Goal: Information Seeking & Learning: Understand process/instructions

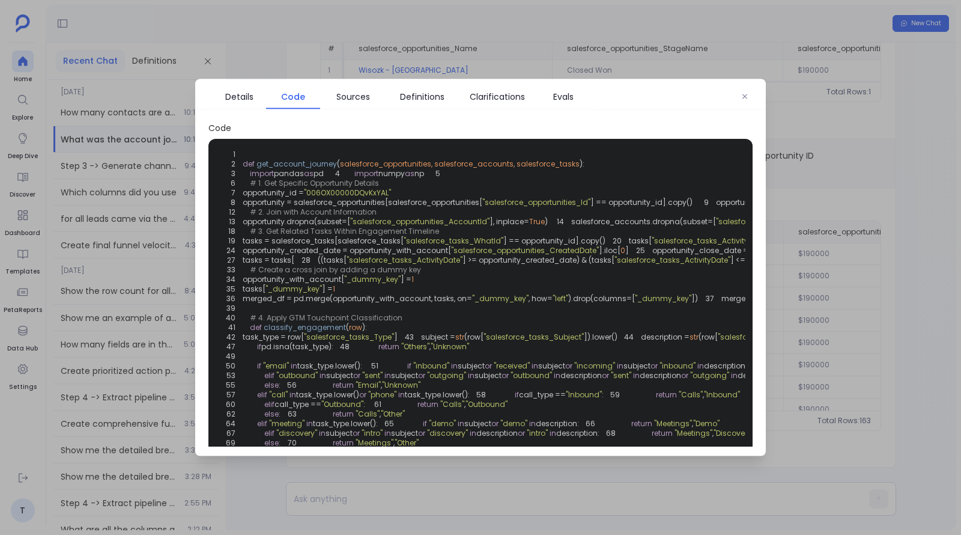
click at [220, 64] on div at bounding box center [480, 267] width 961 height 535
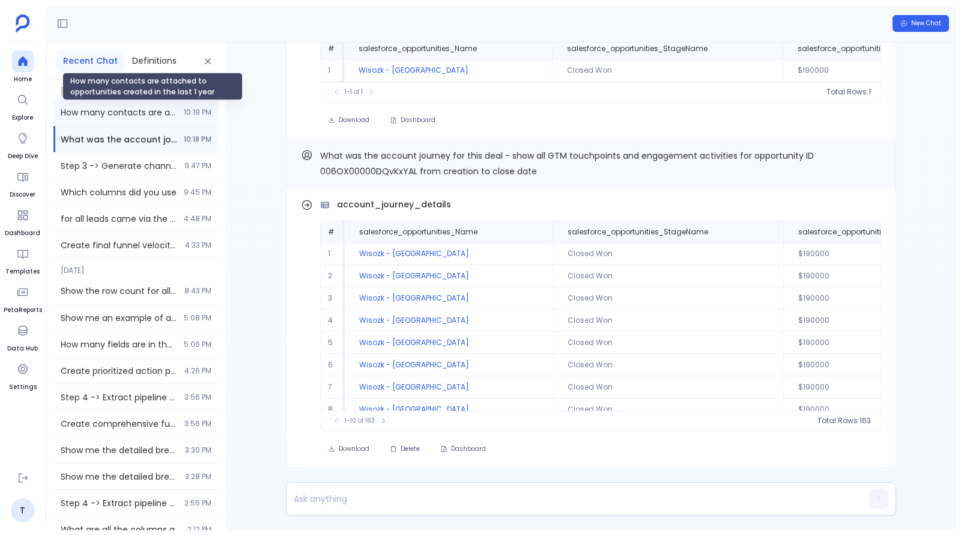
click at [141, 106] on span "How many contacts are attached to opportunities created in the last 1 year" at bounding box center [119, 112] width 116 height 12
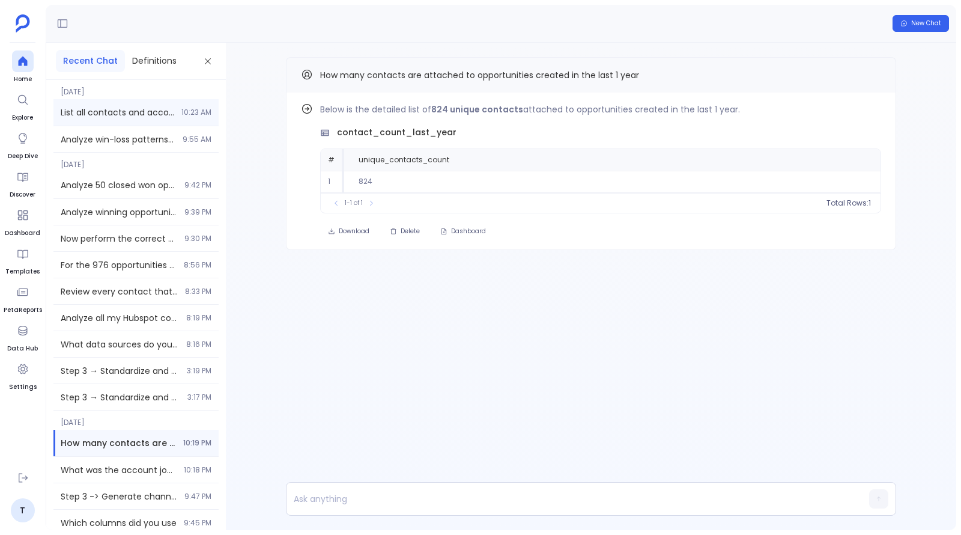
click at [141, 103] on div "List all contacts and accounts with missing or invalid key fields: email, indus…" at bounding box center [135, 112] width 165 height 26
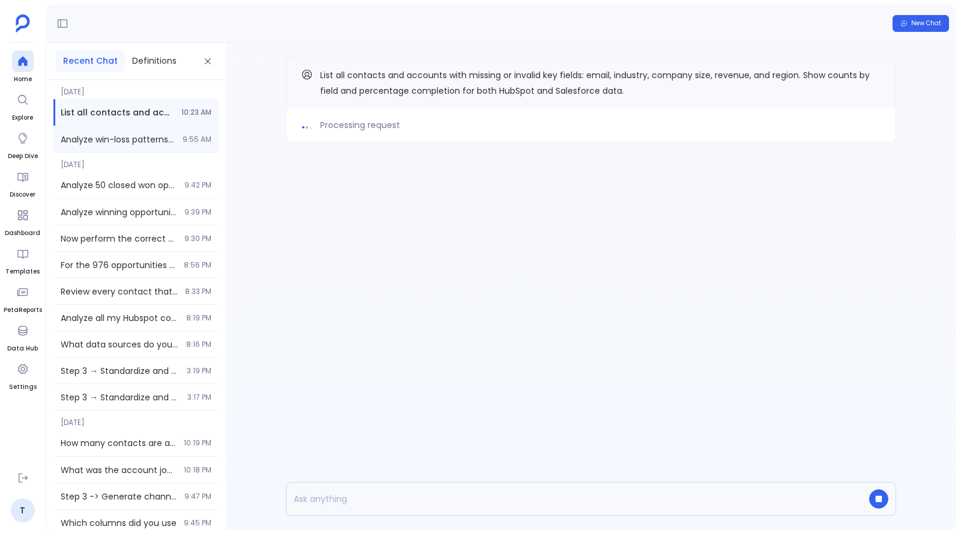
click at [102, 130] on div "Analyze win-loss patterns and engagement trends to inform ICP refinements using…" at bounding box center [135, 139] width 165 height 26
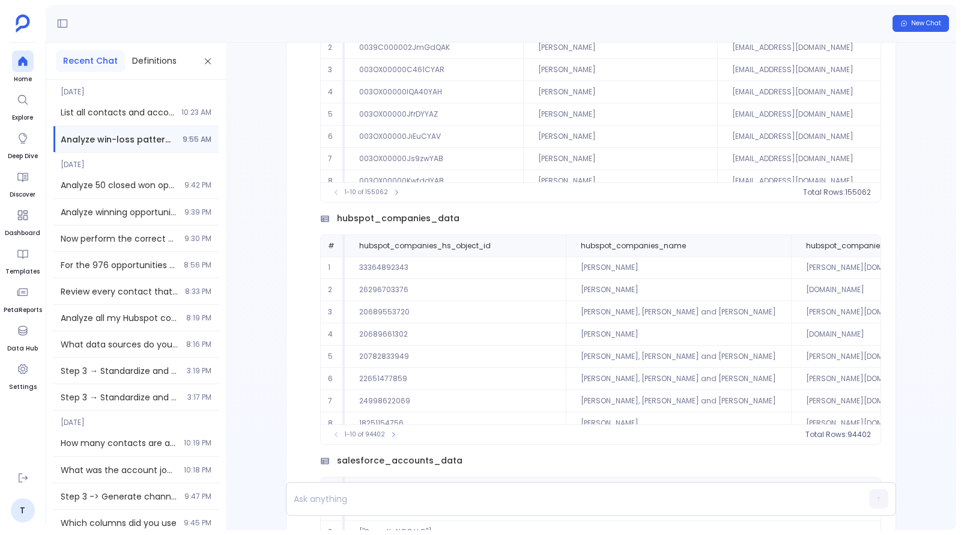
scroll to position [-8146, 0]
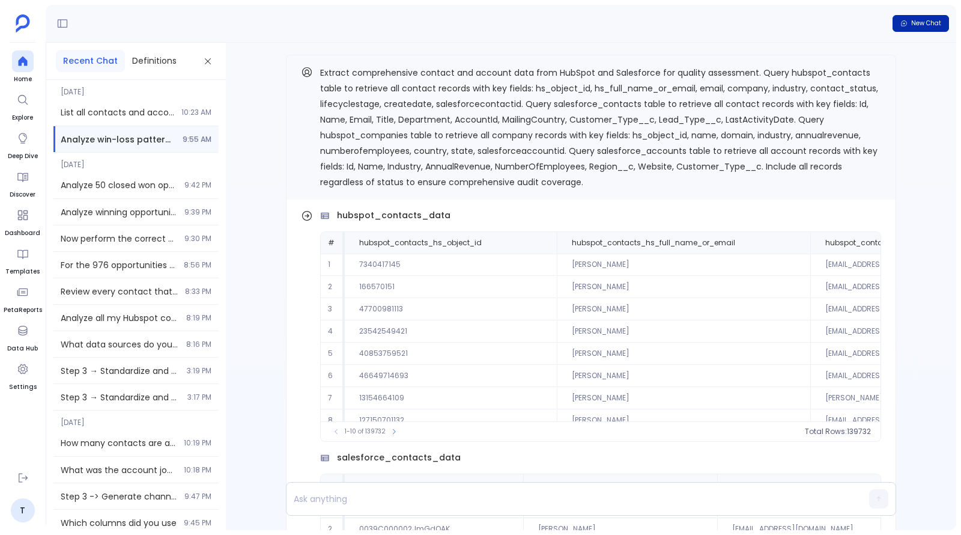
click at [909, 29] on button "New Chat" at bounding box center [921, 23] width 56 height 17
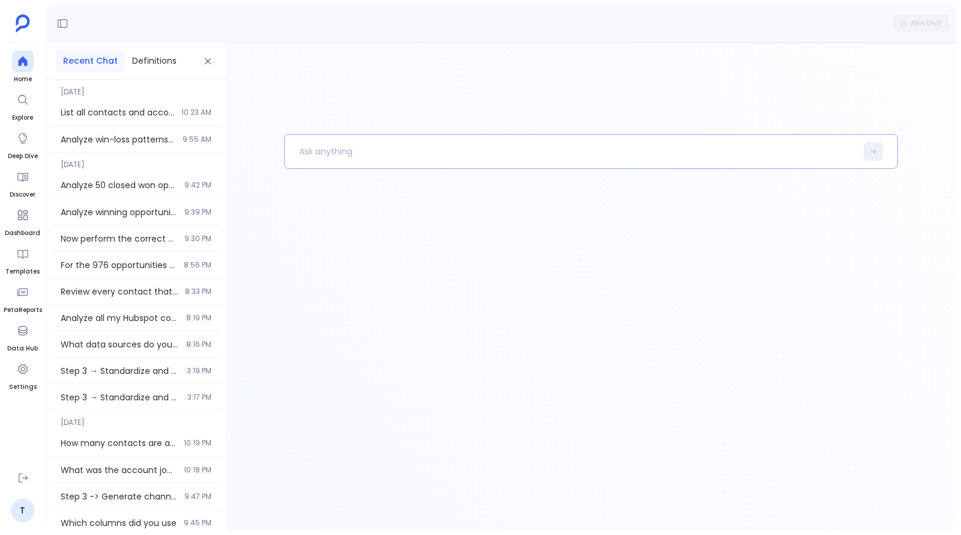
click at [445, 144] on p at bounding box center [570, 151] width 571 height 31
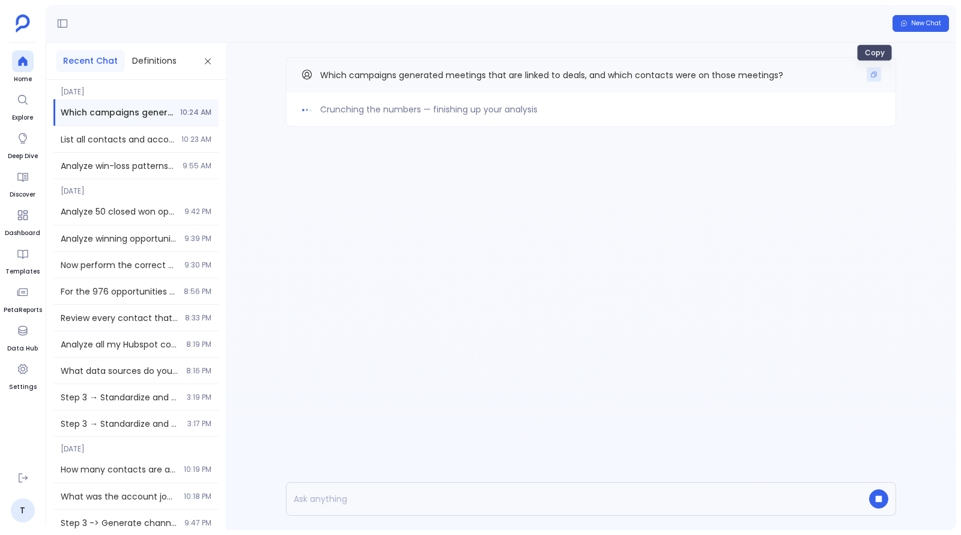
click at [877, 78] on button "Copy" at bounding box center [874, 74] width 14 height 14
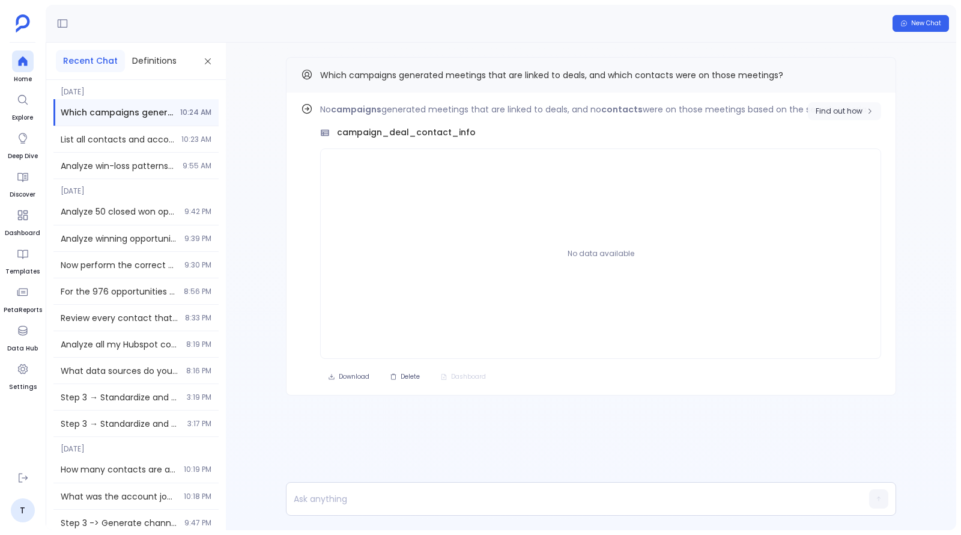
click at [869, 106] on span "Find out how" at bounding box center [845, 111] width 58 height 10
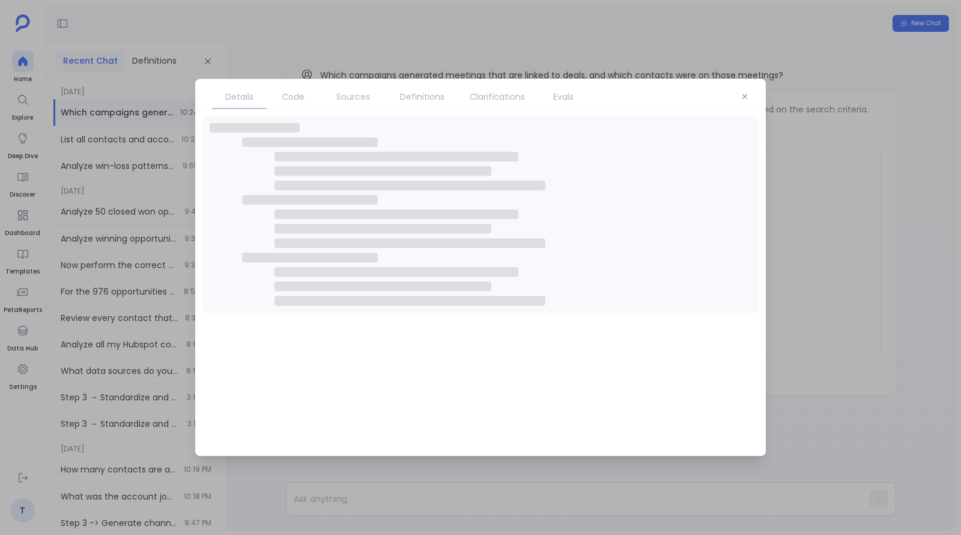
click at [357, 97] on span "Sources" at bounding box center [353, 96] width 34 height 13
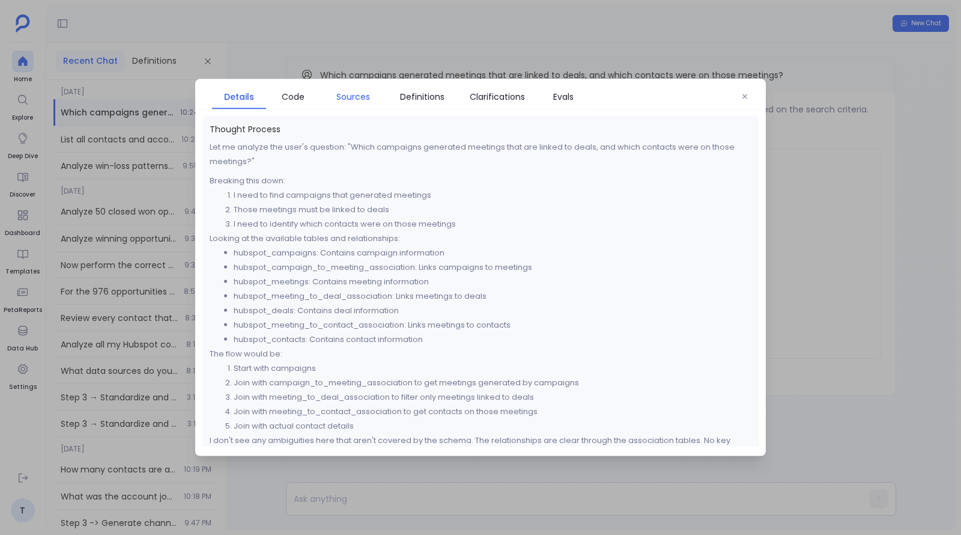
click at [357, 97] on span "Sources" at bounding box center [353, 96] width 34 height 13
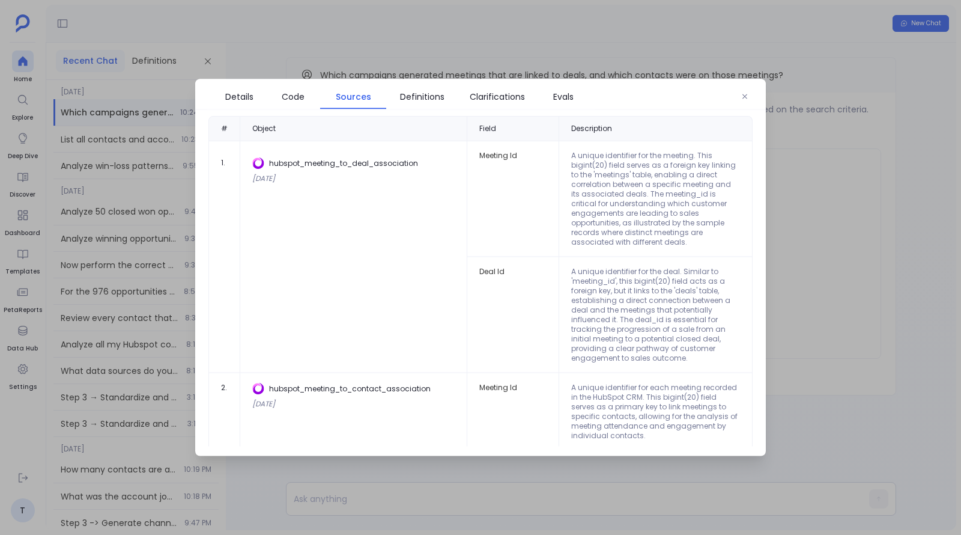
click at [859, 201] on div at bounding box center [480, 267] width 961 height 535
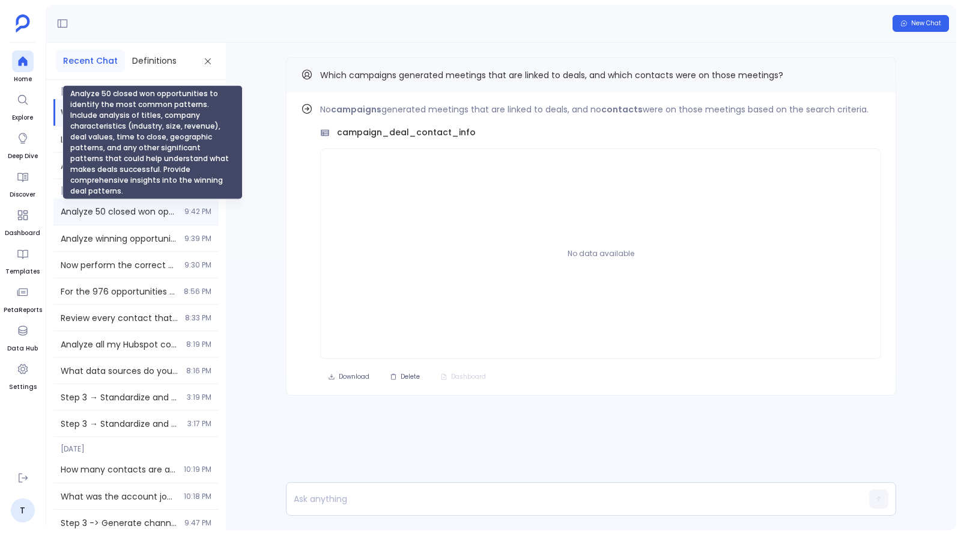
click at [123, 210] on span "Analyze 50 closed won opportunities to identify the most common patterns. Inclu…" at bounding box center [119, 211] width 117 height 12
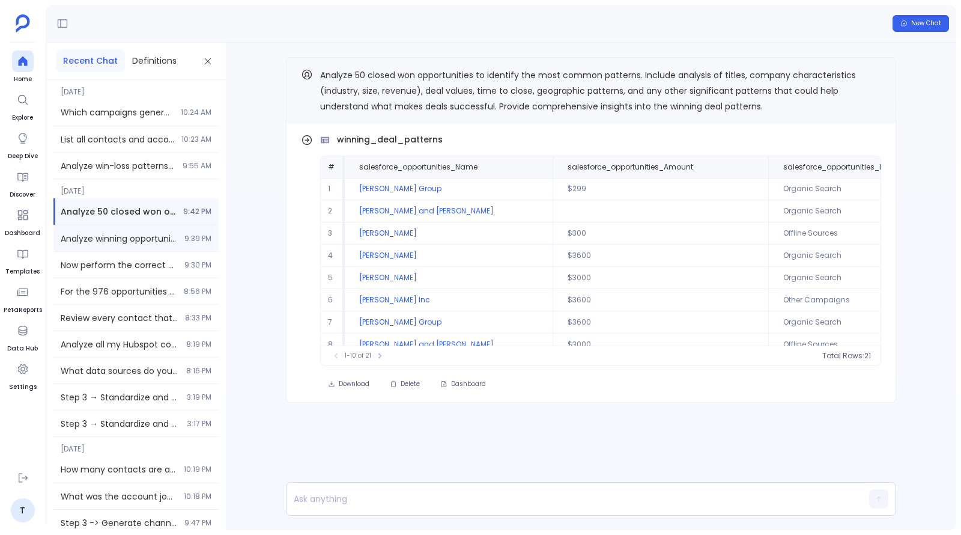
click at [116, 234] on span "Analyze winning opportunities to identify the most common titles/job roles asso…" at bounding box center [119, 238] width 117 height 12
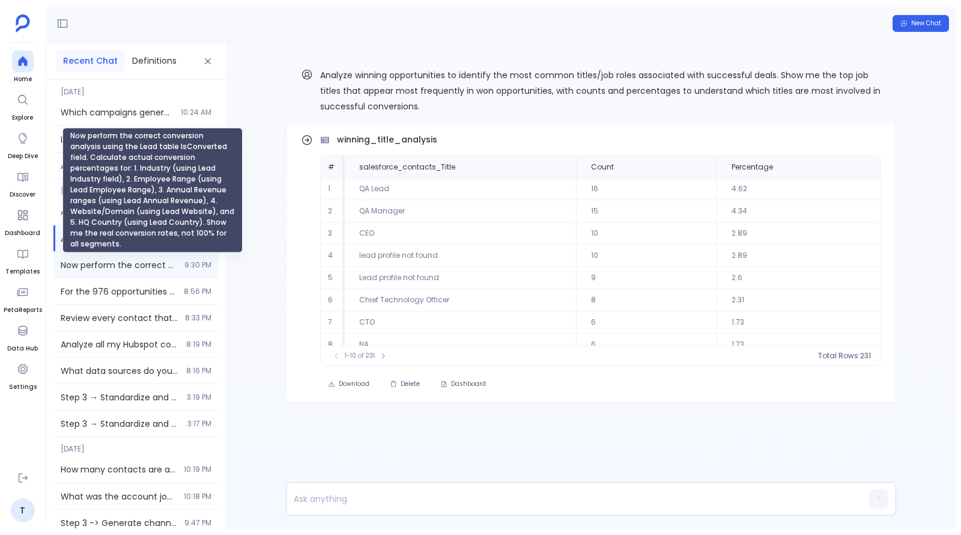
click at [135, 266] on span "Now perform the correct conversion analysis using the Lead table IsConverted fi…" at bounding box center [119, 265] width 117 height 12
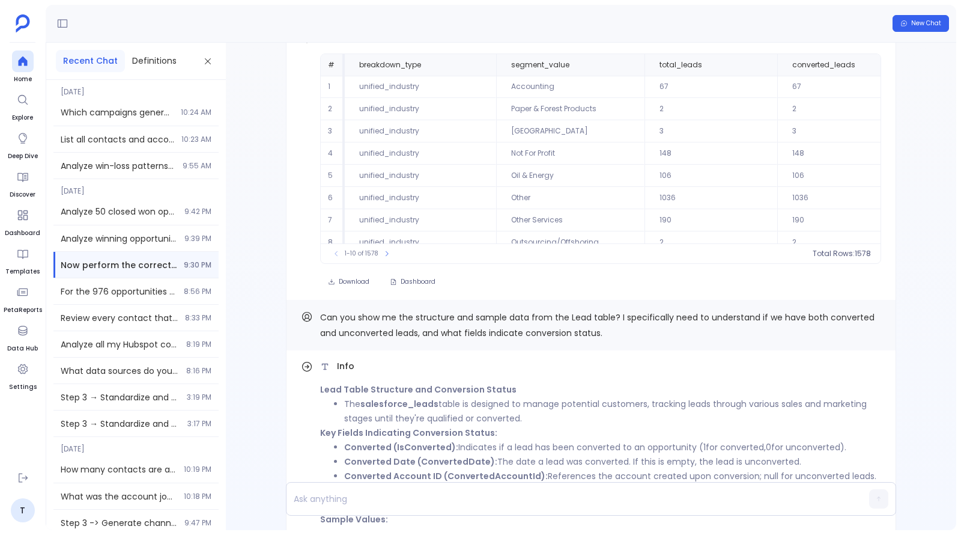
scroll to position [-1171, 0]
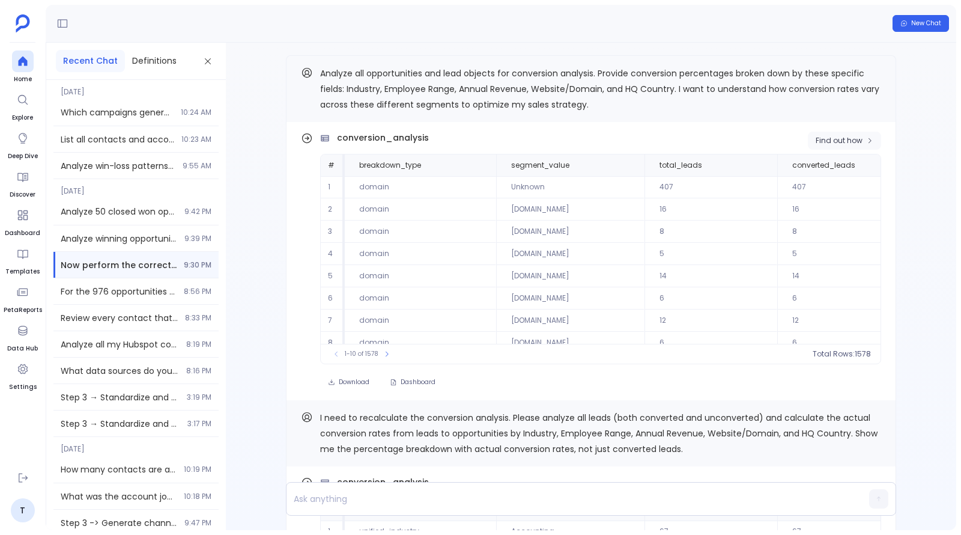
click at [825, 140] on span "Find out how" at bounding box center [839, 141] width 47 height 10
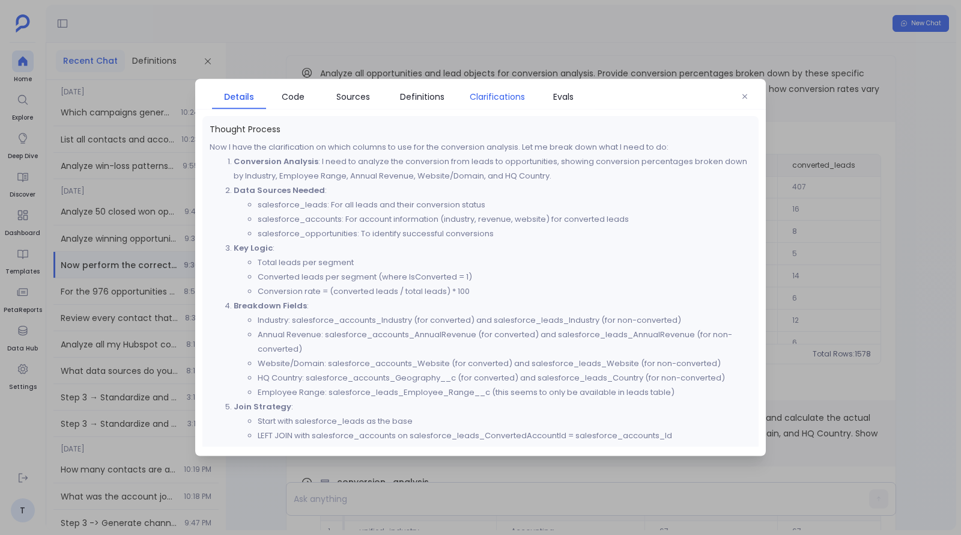
click at [493, 99] on span "Clarifications" at bounding box center [497, 96] width 55 height 13
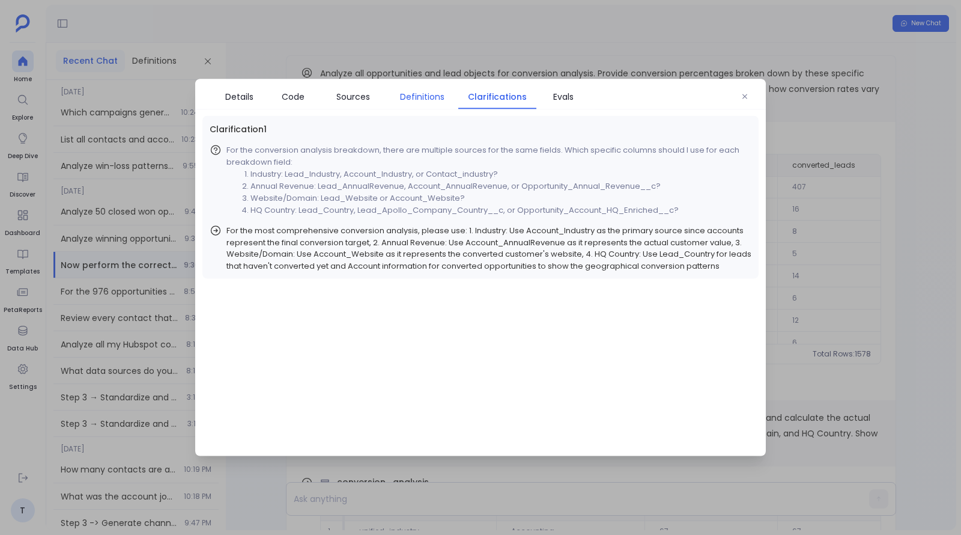
click at [403, 85] on link "Definitions" at bounding box center [422, 96] width 72 height 25
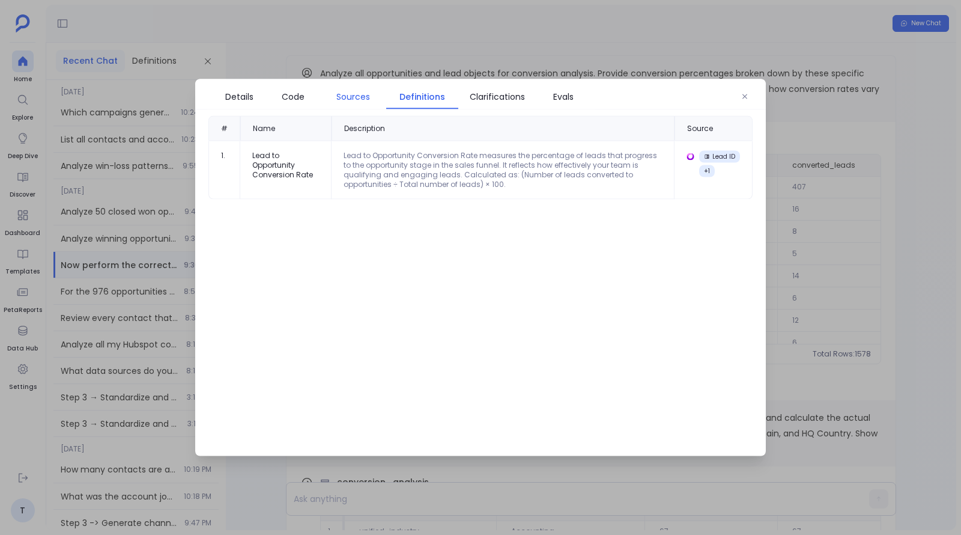
click at [344, 98] on span "Sources" at bounding box center [353, 96] width 34 height 13
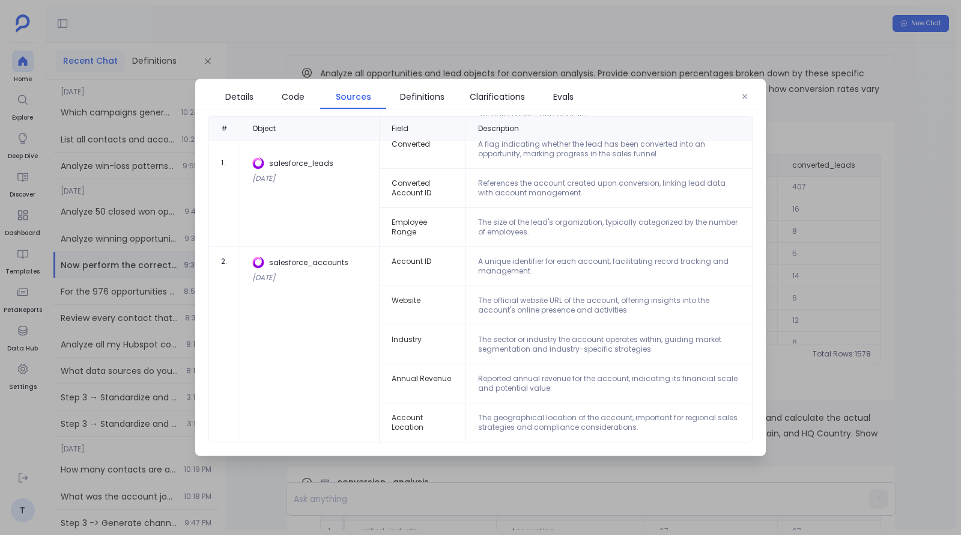
scroll to position [0, 0]
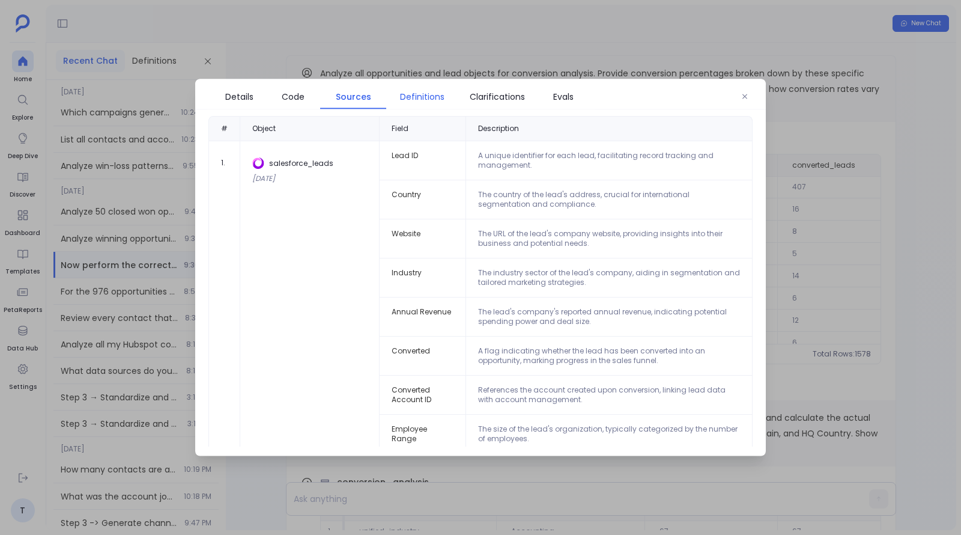
click at [410, 97] on span "Definitions" at bounding box center [422, 96] width 44 height 13
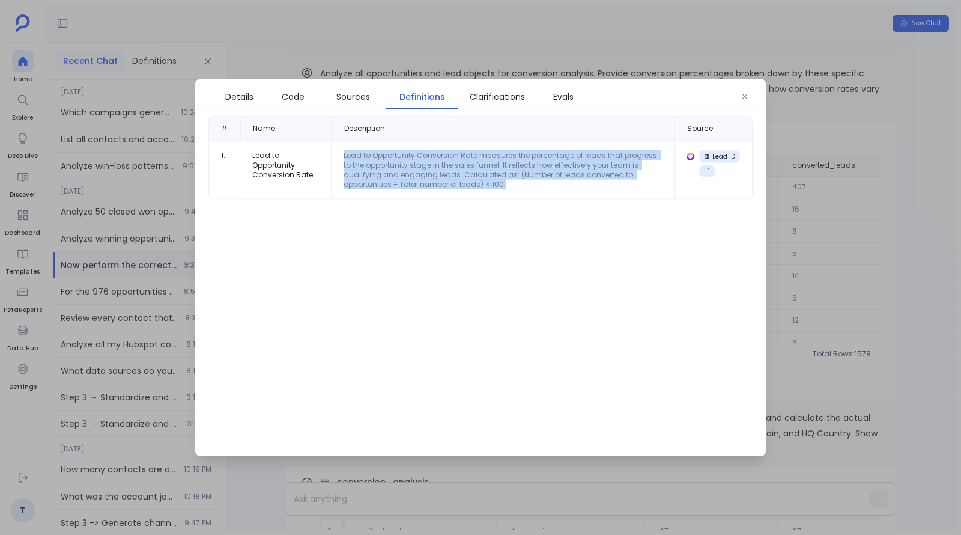
drag, startPoint x: 341, startPoint y: 153, endPoint x: 505, endPoint y: 181, distance: 166.3
click at [505, 181] on td "Lead to Opportunity Conversion Rate measures the percentage of leads that progr…" at bounding box center [503, 170] width 342 height 58
copy div "Lead to Opportunity Conversion Rate measures the percentage of leads that progr…"
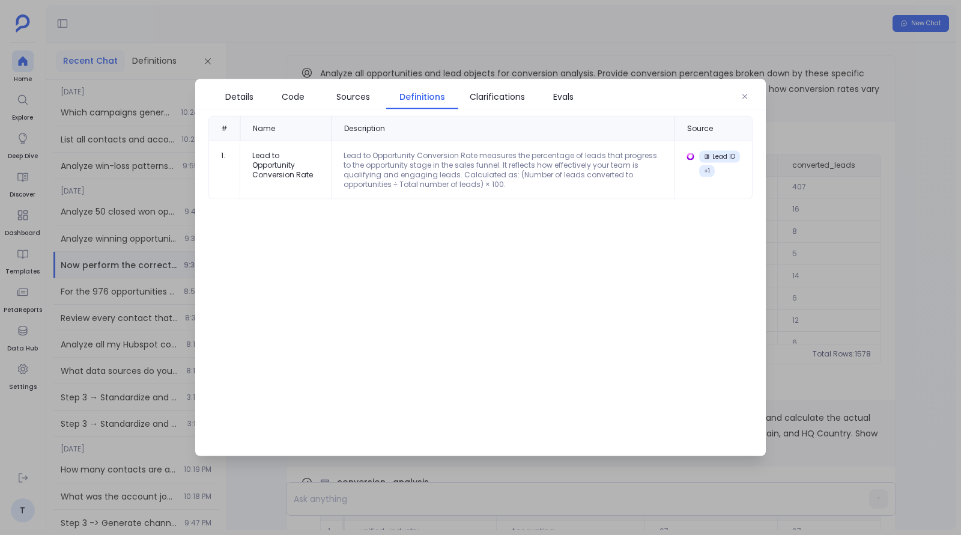
click at [930, 184] on div at bounding box center [480, 267] width 961 height 535
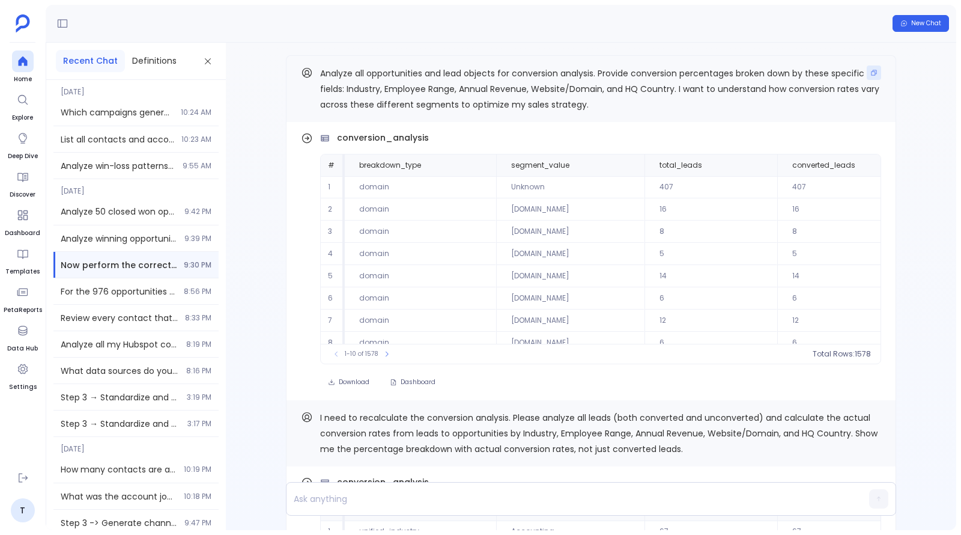
click at [874, 72] on icon "Copy" at bounding box center [873, 72] width 7 height 7
click at [853, 139] on span "Find out how" at bounding box center [839, 141] width 47 height 10
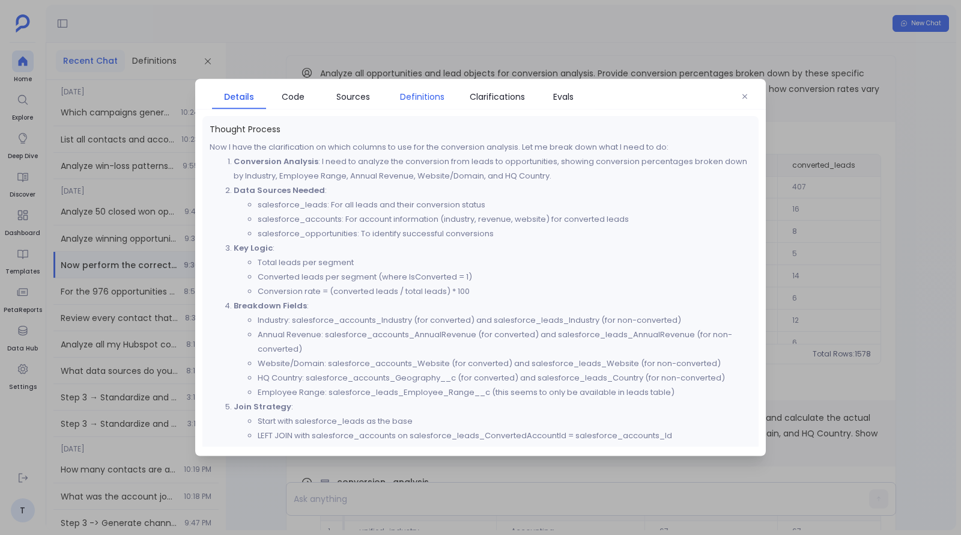
click at [425, 90] on span "Definitions" at bounding box center [422, 96] width 44 height 13
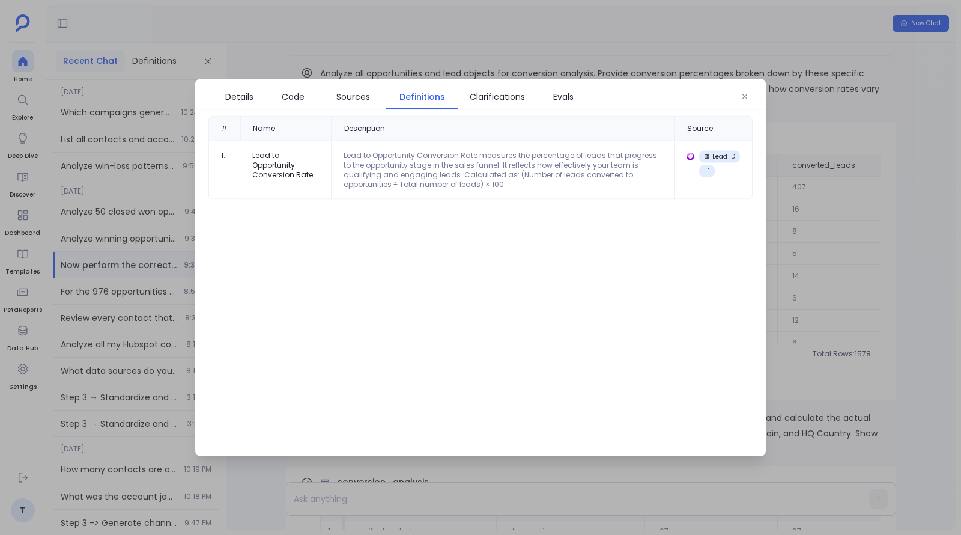
click at [404, 165] on div "Lead to Opportunity Conversion Rate measures the percentage of leads that progr…" at bounding box center [503, 170] width 318 height 38
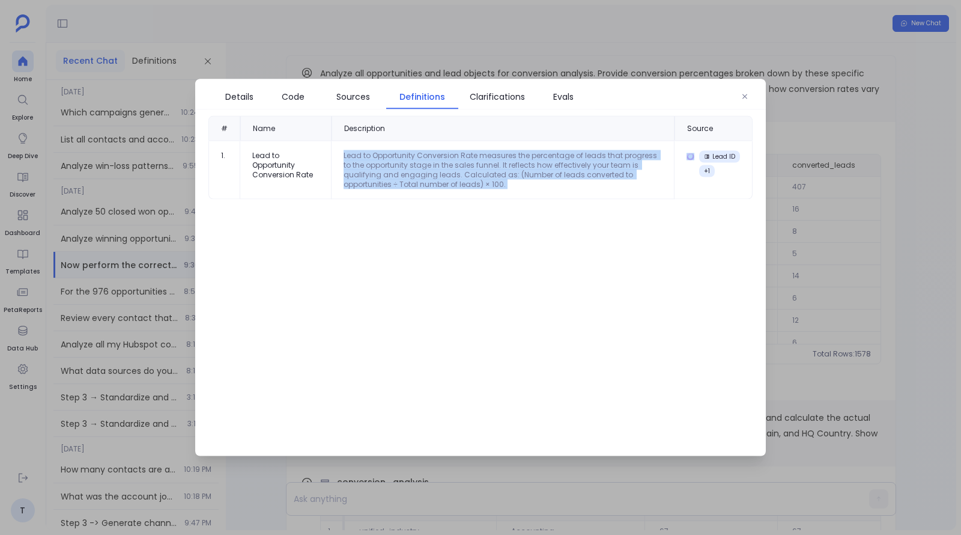
click at [404, 165] on div "Lead to Opportunity Conversion Rate measures the percentage of leads that progr…" at bounding box center [503, 170] width 318 height 38
copy div "Lead to Opportunity Conversion Rate measures the percentage of leads that progr…"
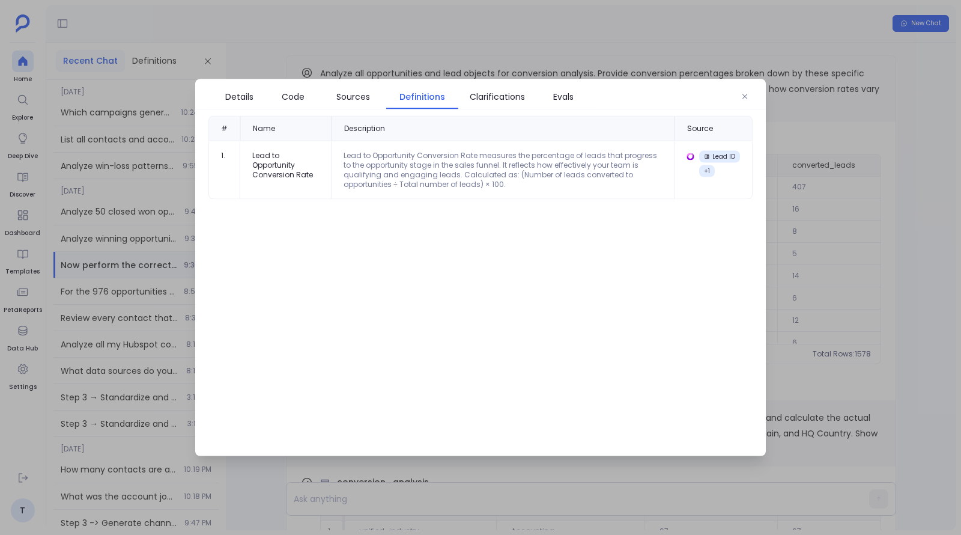
click at [353, 298] on div "# Name Description Source 1. Lead to Opportunity Conversion Rate Lead to Opport…" at bounding box center [480, 281] width 571 height 330
click at [898, 314] on div at bounding box center [480, 267] width 961 height 535
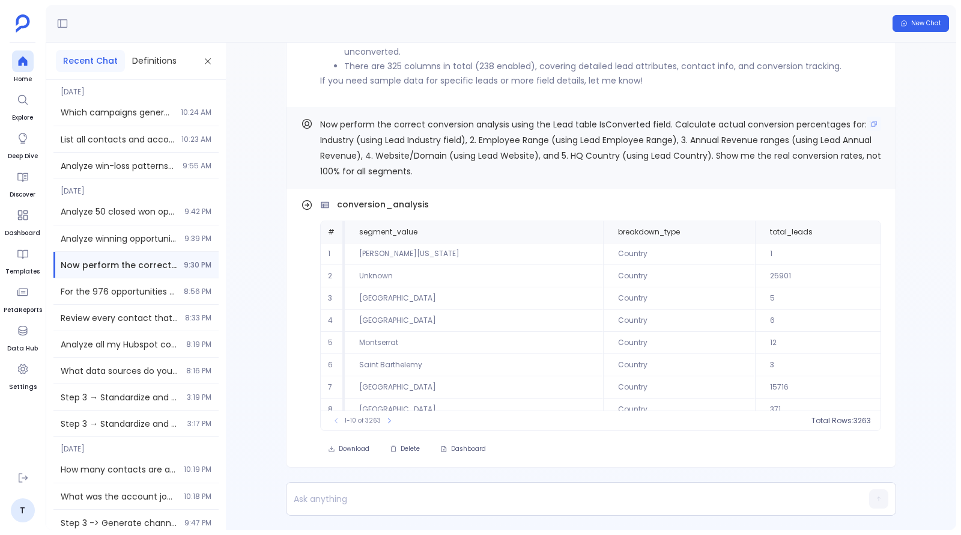
scroll to position [-1171, 0]
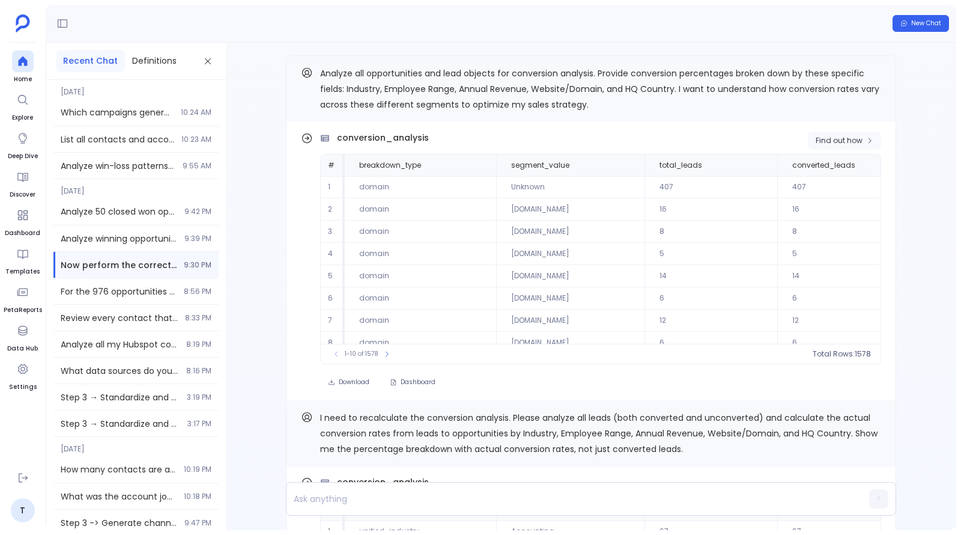
click at [857, 136] on span "Find out how" at bounding box center [839, 141] width 47 height 10
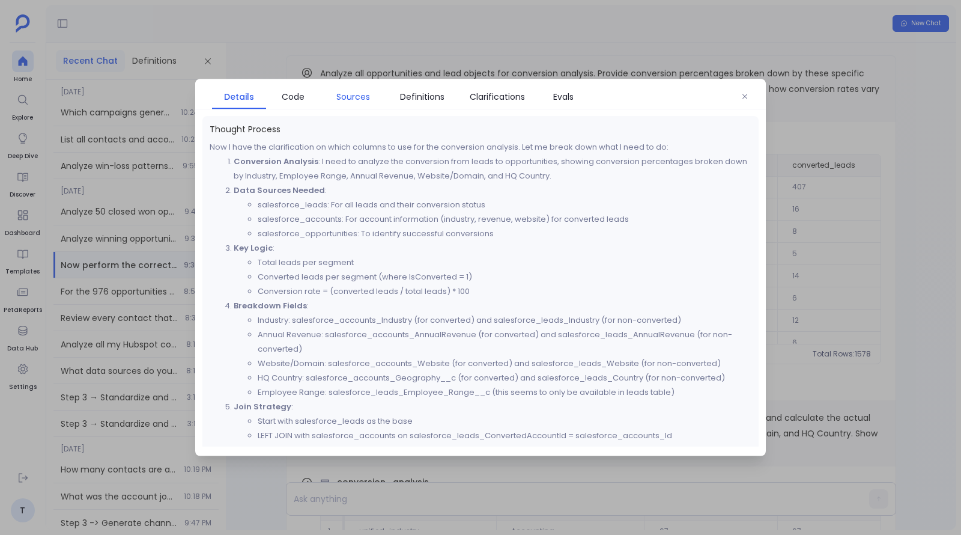
click at [336, 98] on span "Sources" at bounding box center [353, 96] width 54 height 13
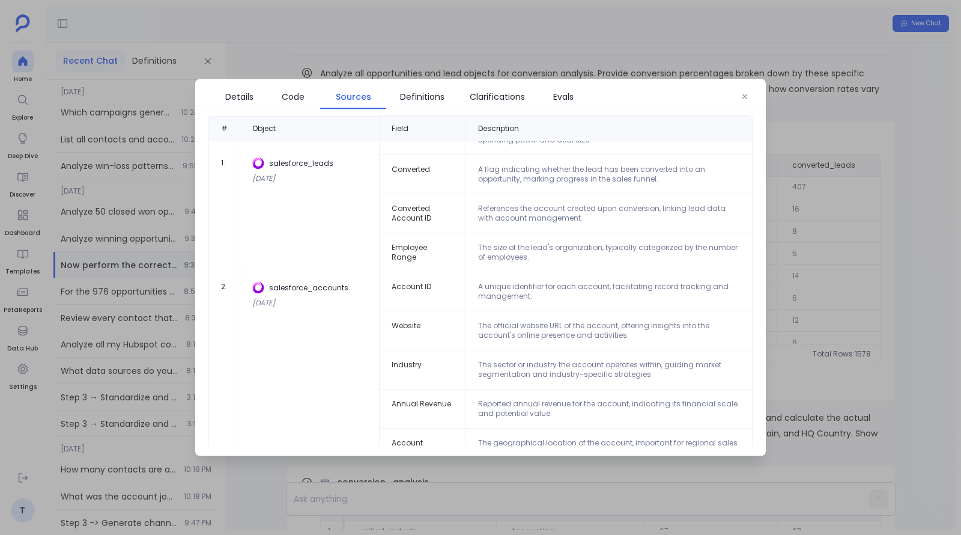
scroll to position [206, 0]
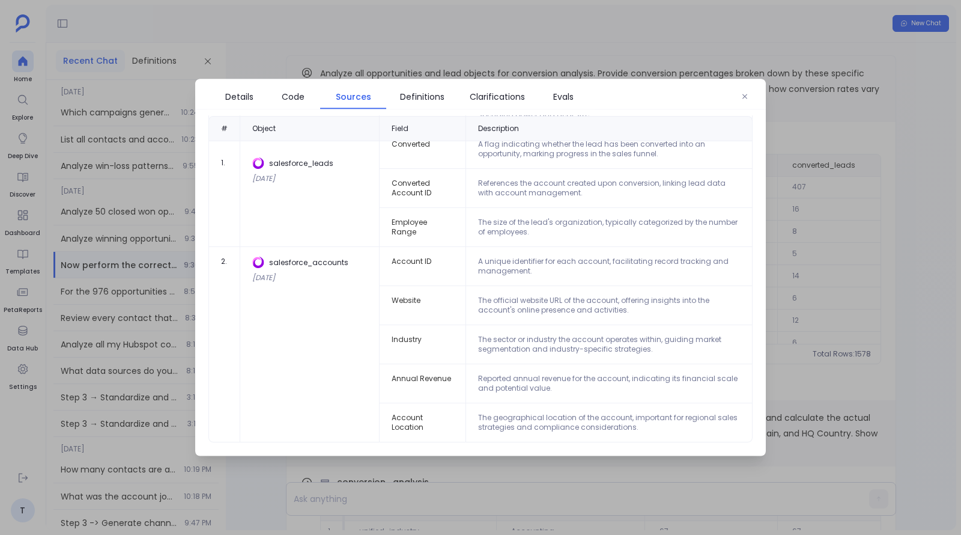
click at [839, 267] on div at bounding box center [480, 267] width 961 height 535
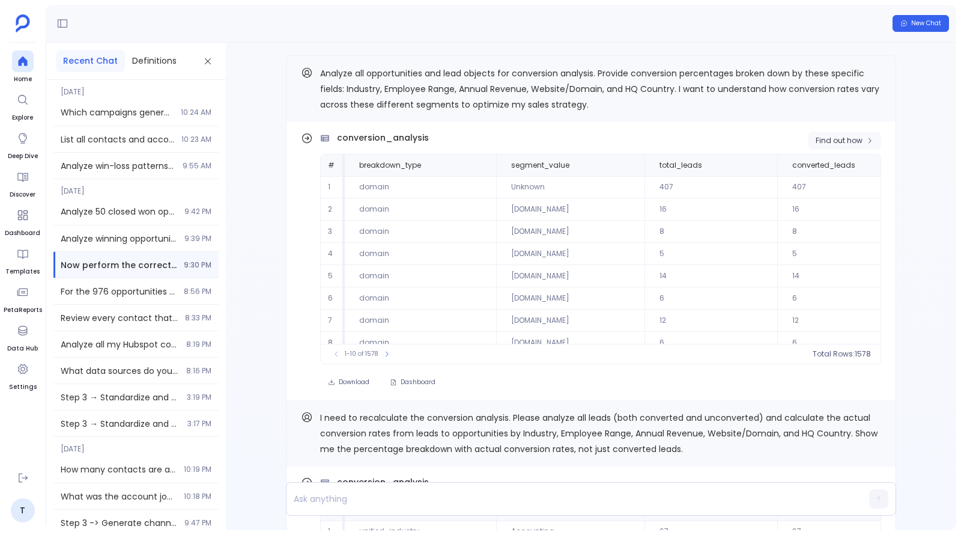
click at [860, 133] on button "Find out how" at bounding box center [844, 141] width 73 height 18
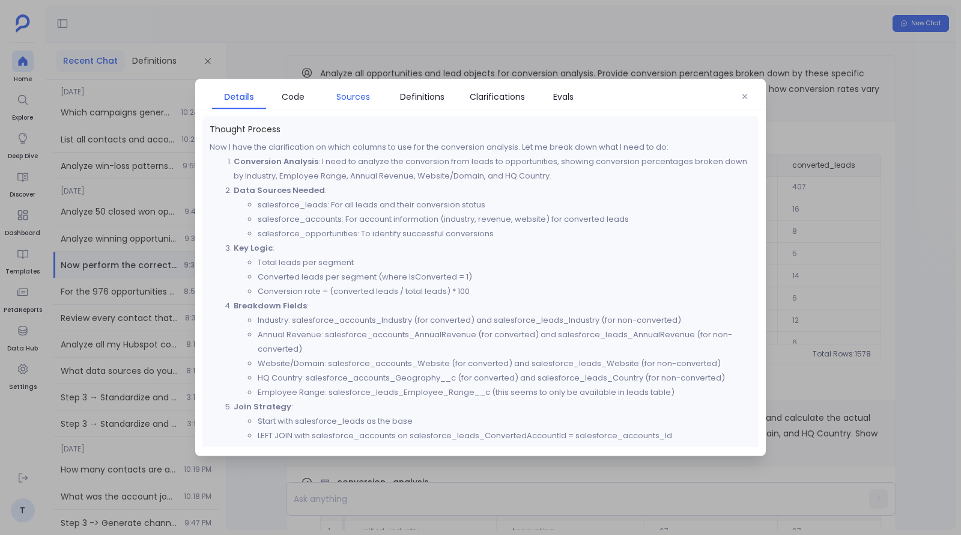
click at [372, 101] on span "Sources" at bounding box center [353, 96] width 54 height 13
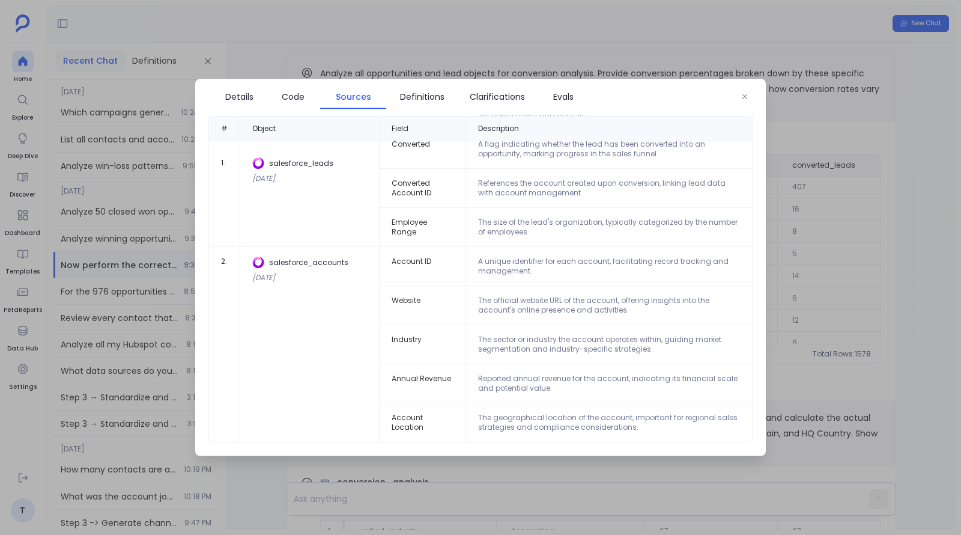
scroll to position [0, 0]
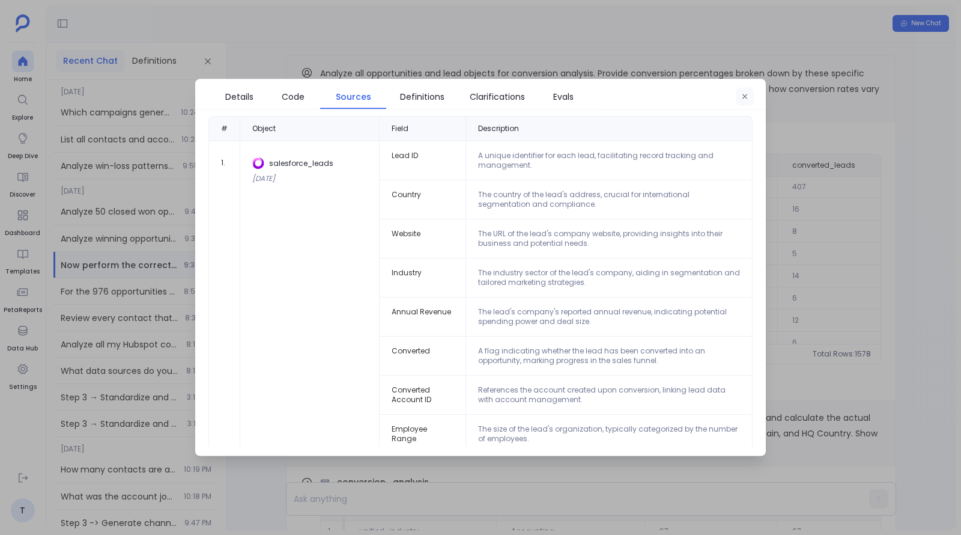
click at [743, 94] on icon "button" at bounding box center [745, 96] width 5 height 5
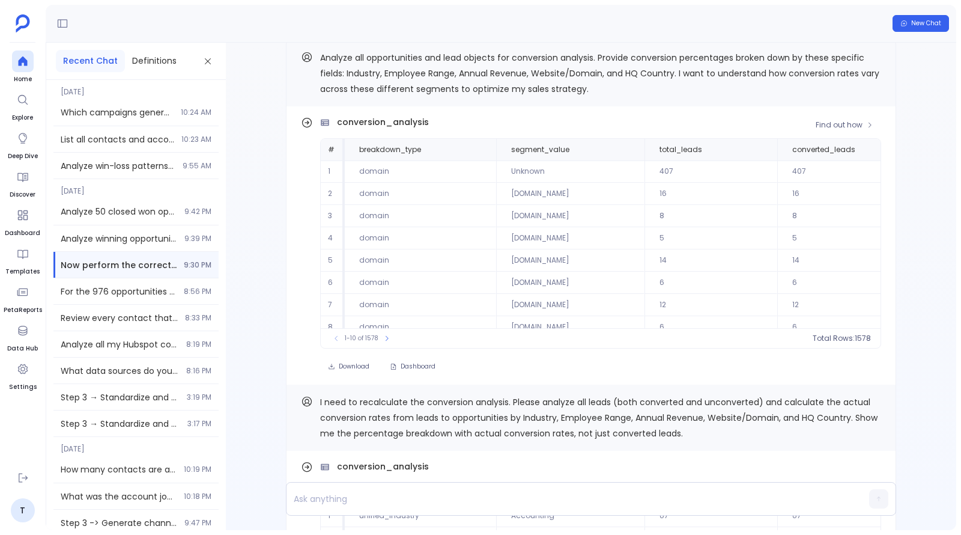
scroll to position [-1171, 0]
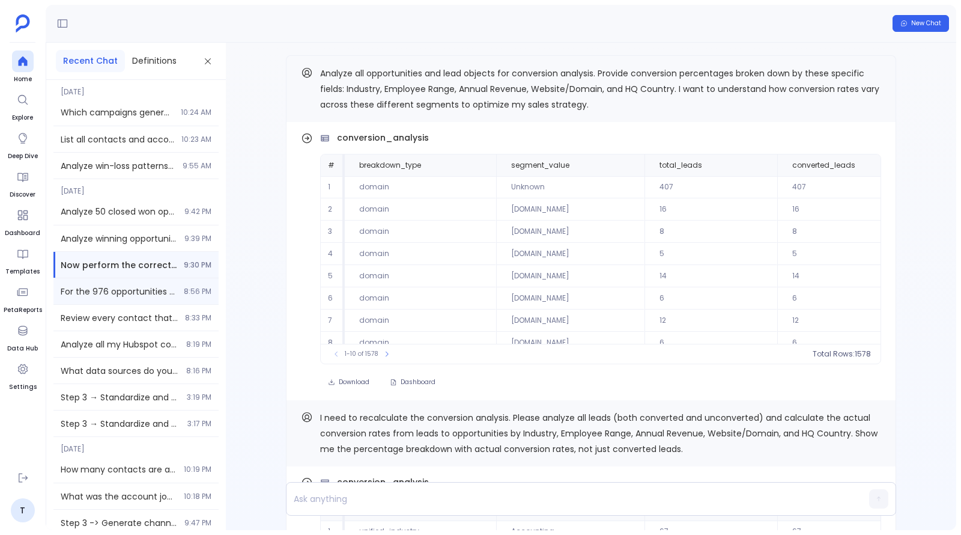
click at [103, 297] on span "For the 976 opportunities created in the last 180 days, analyze win rates by sa…" at bounding box center [119, 291] width 116 height 12
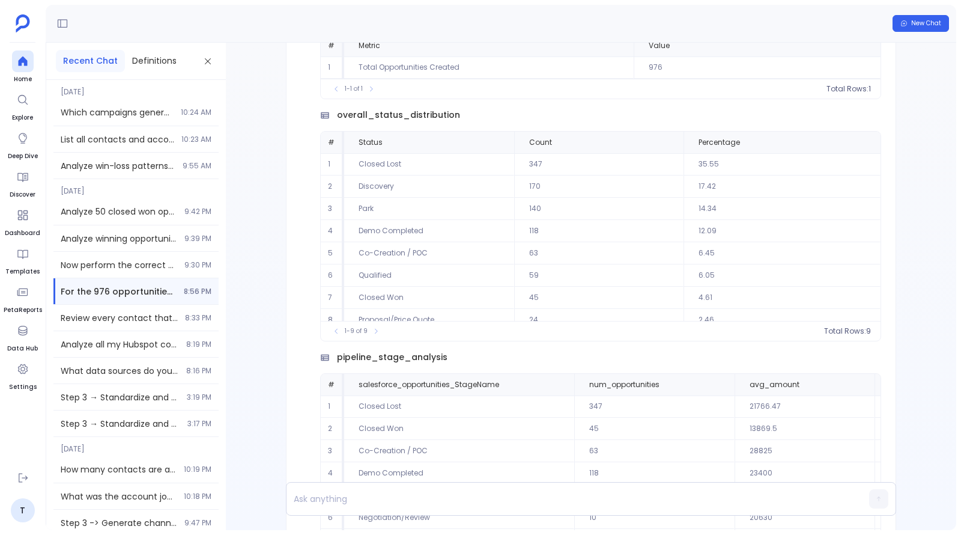
scroll to position [-2400, 0]
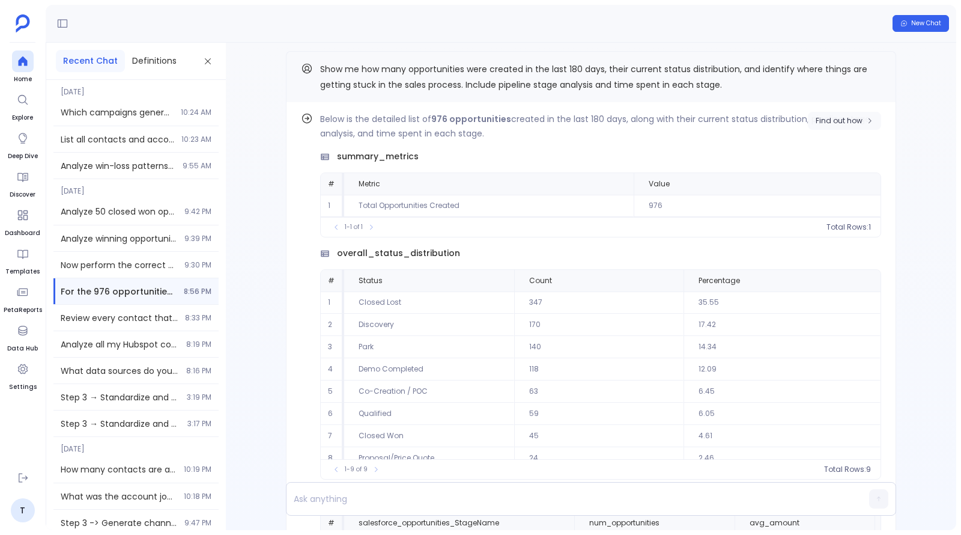
click at [866, 124] on icon "button" at bounding box center [869, 120] width 7 height 7
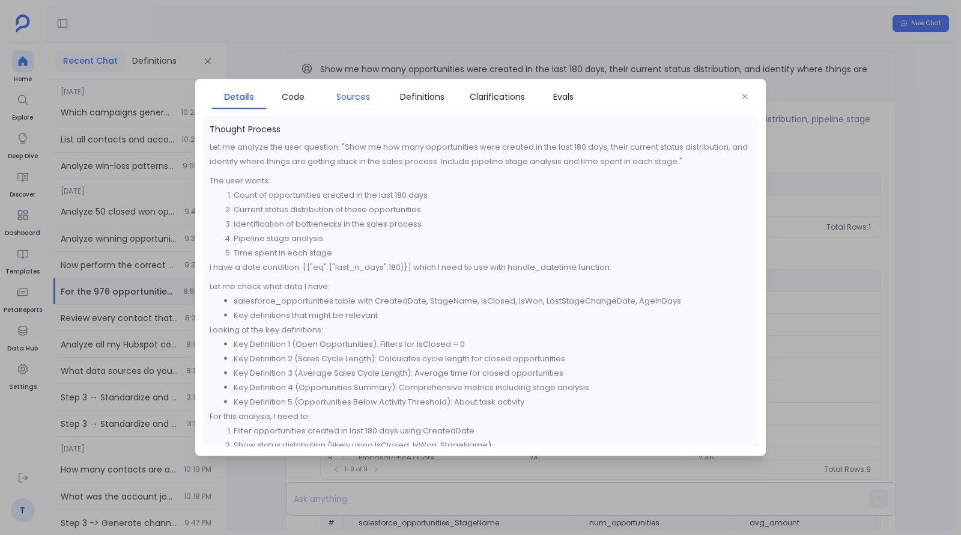
click at [349, 98] on span "Sources" at bounding box center [353, 96] width 34 height 13
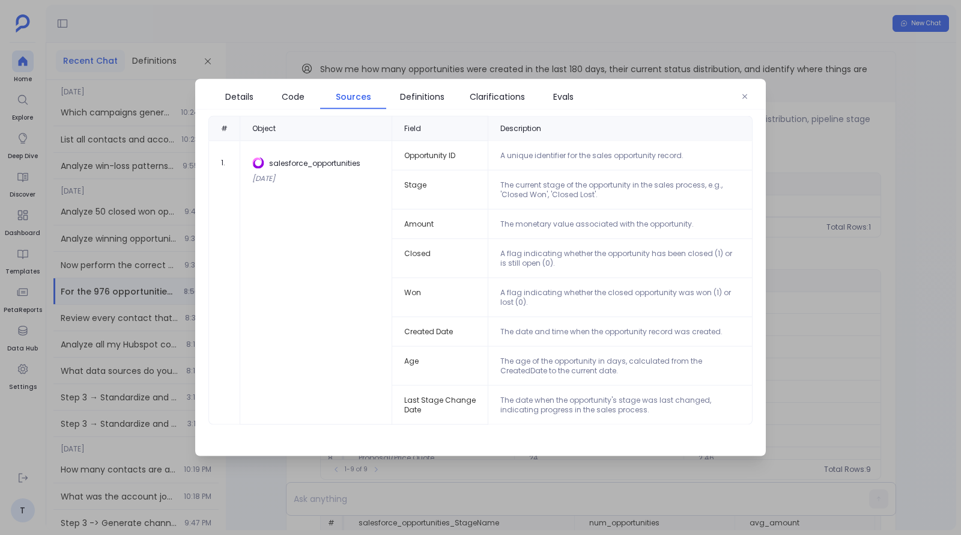
click at [858, 281] on div at bounding box center [480, 267] width 961 height 535
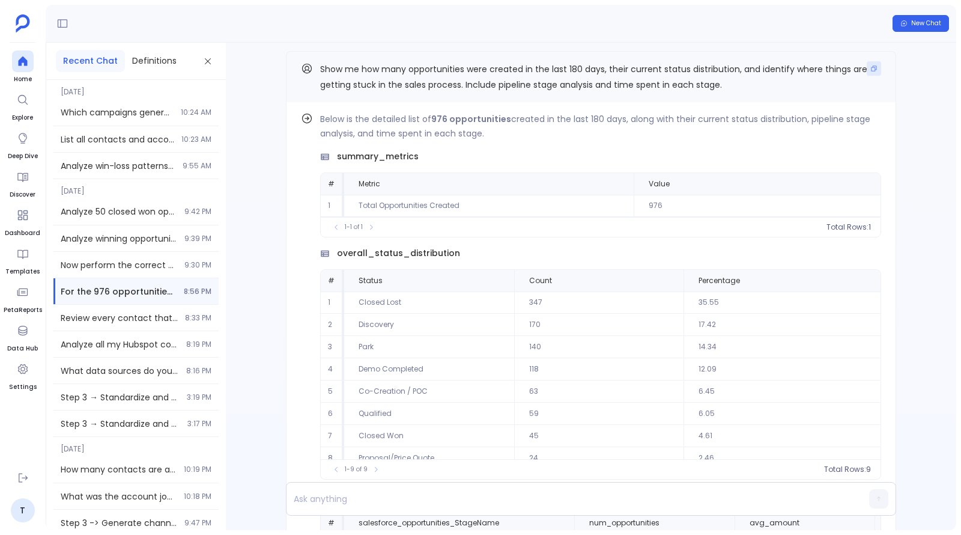
click at [872, 71] on icon "Copy" at bounding box center [874, 68] width 5 height 5
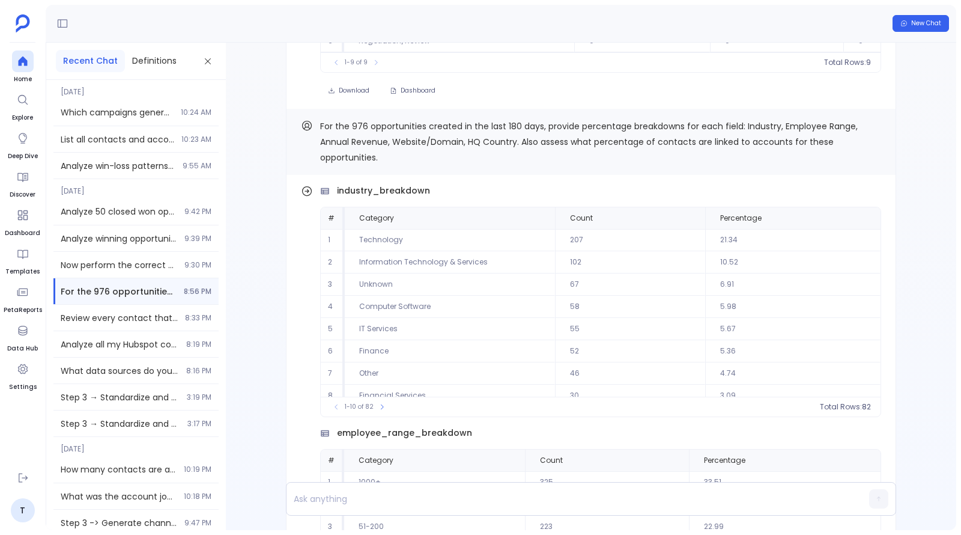
scroll to position [-1214, 0]
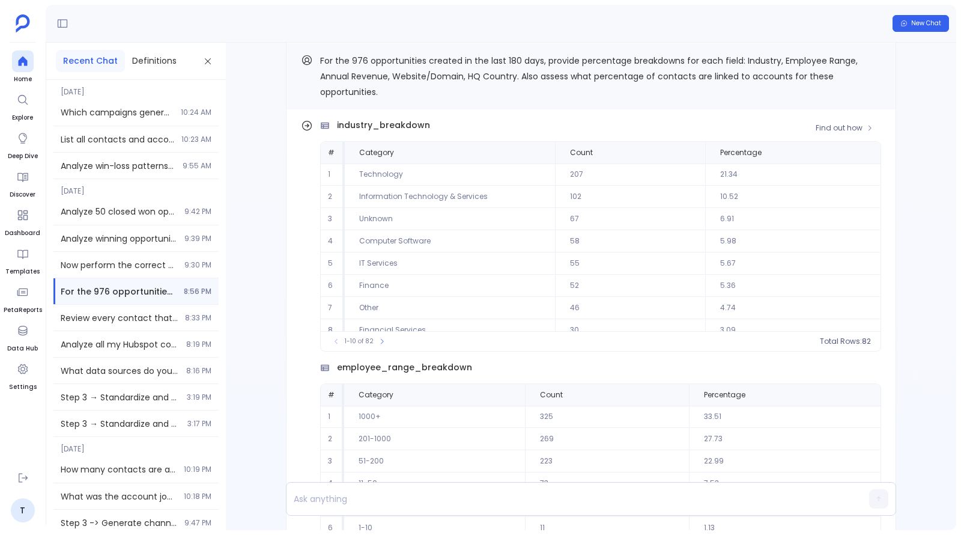
click at [834, 133] on span "Find out how" at bounding box center [839, 128] width 47 height 10
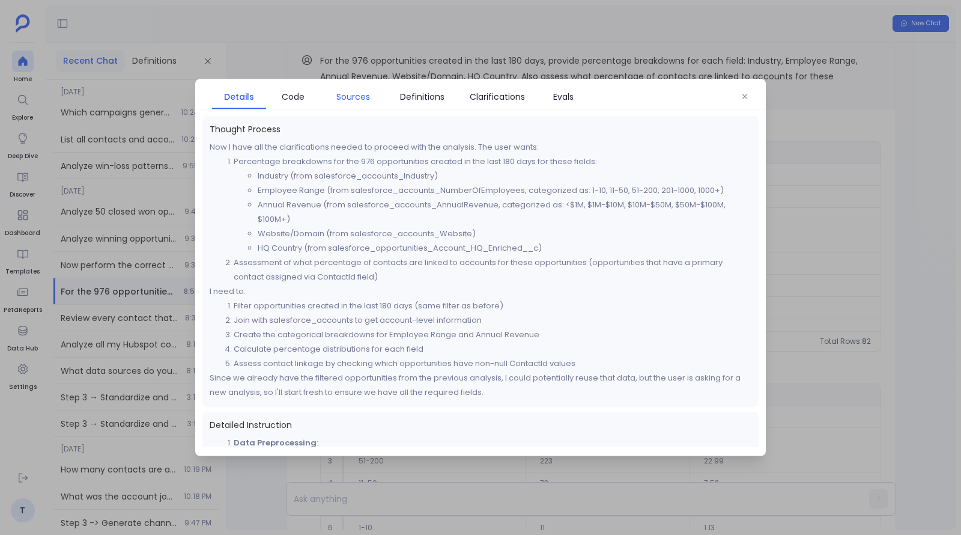
click at [356, 98] on span "Sources" at bounding box center [353, 96] width 34 height 13
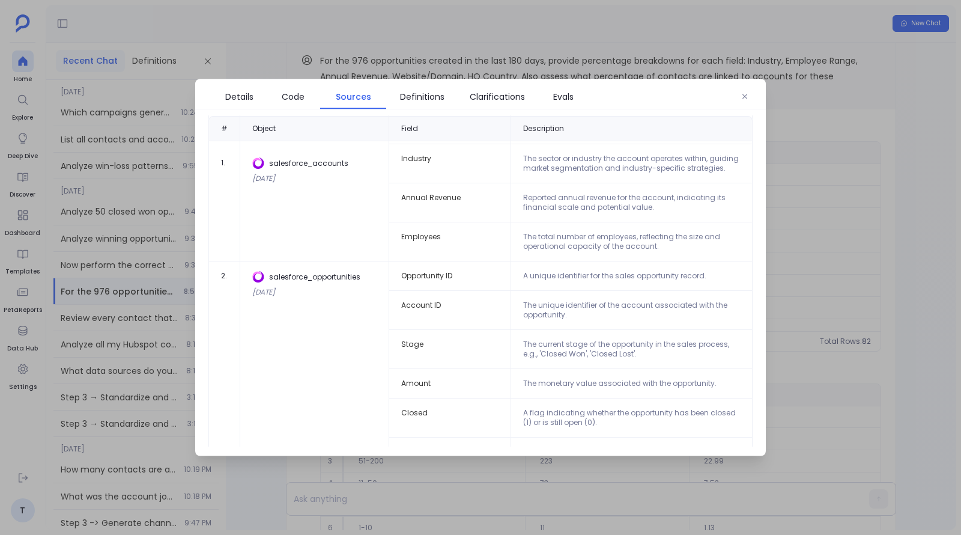
scroll to position [11, 0]
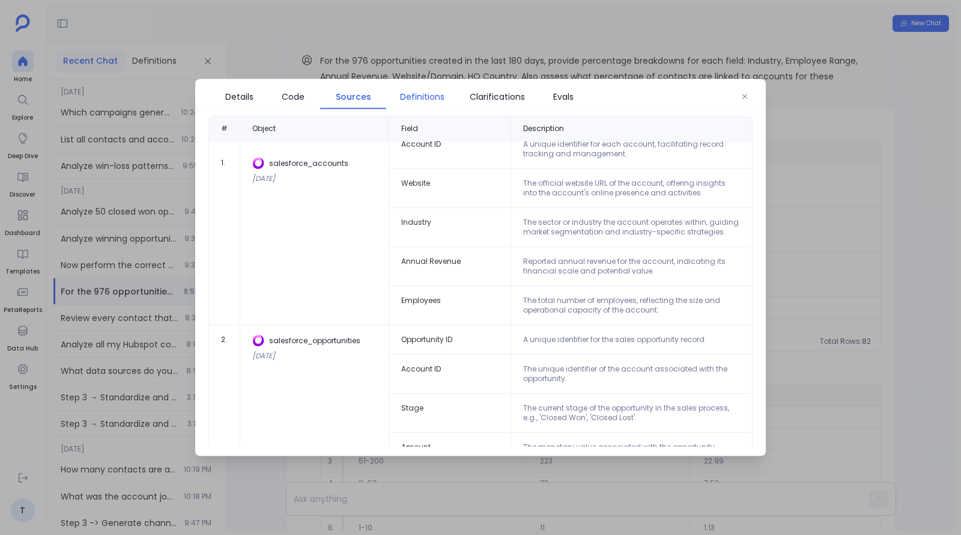
click at [416, 91] on span "Definitions" at bounding box center [422, 96] width 44 height 13
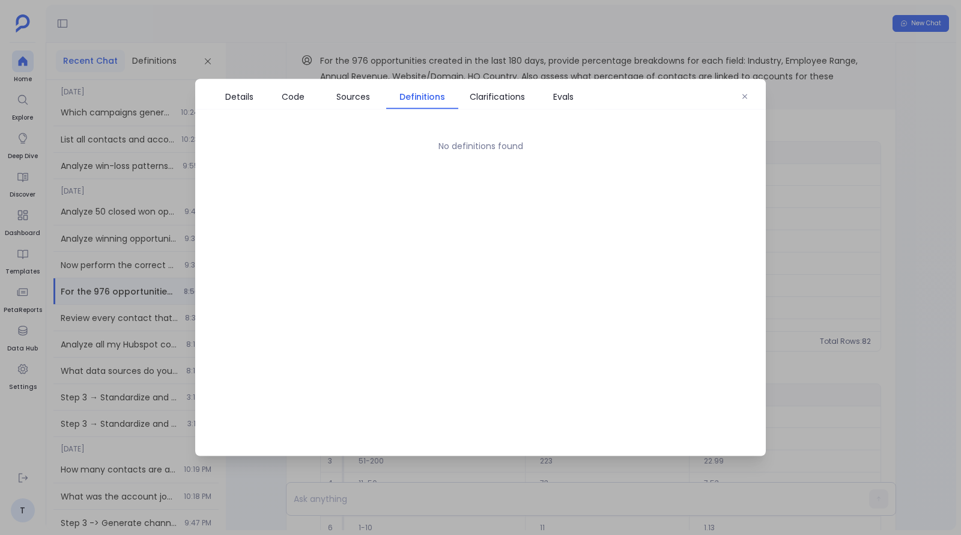
click at [839, 258] on div at bounding box center [480, 267] width 961 height 535
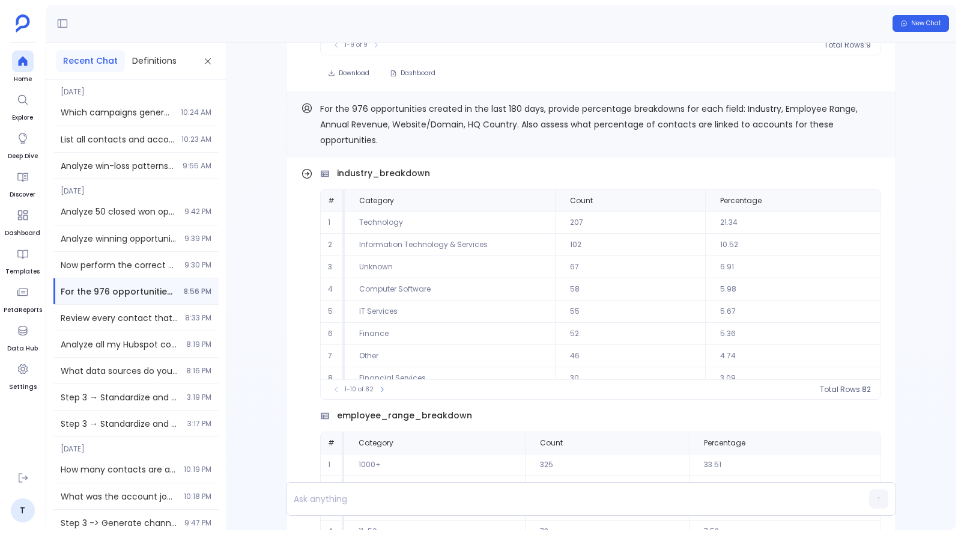
scroll to position [-1263, 0]
click at [867, 117] on button "Copy" at bounding box center [874, 110] width 14 height 14
click at [856, 180] on span "Find out how" at bounding box center [839, 179] width 47 height 10
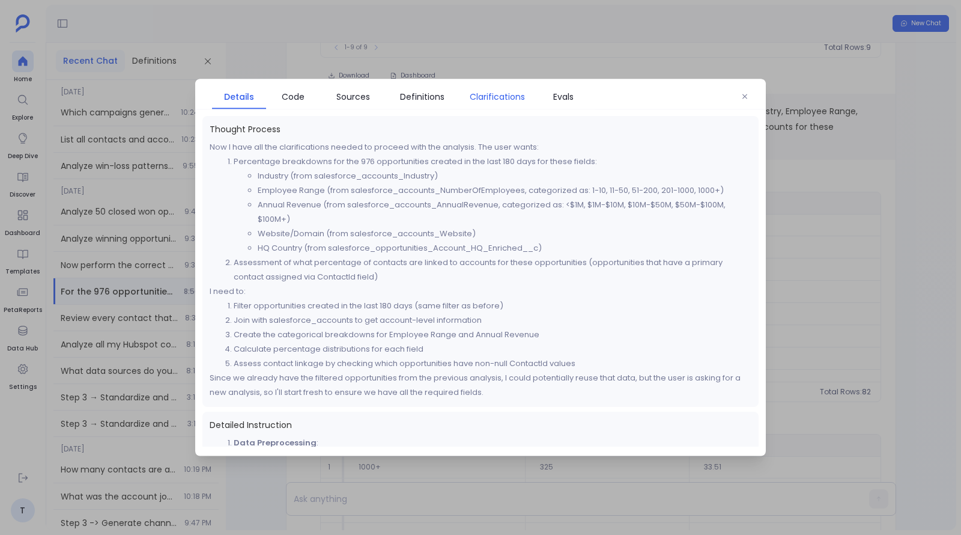
click at [502, 94] on span "Clarifications" at bounding box center [497, 96] width 55 height 13
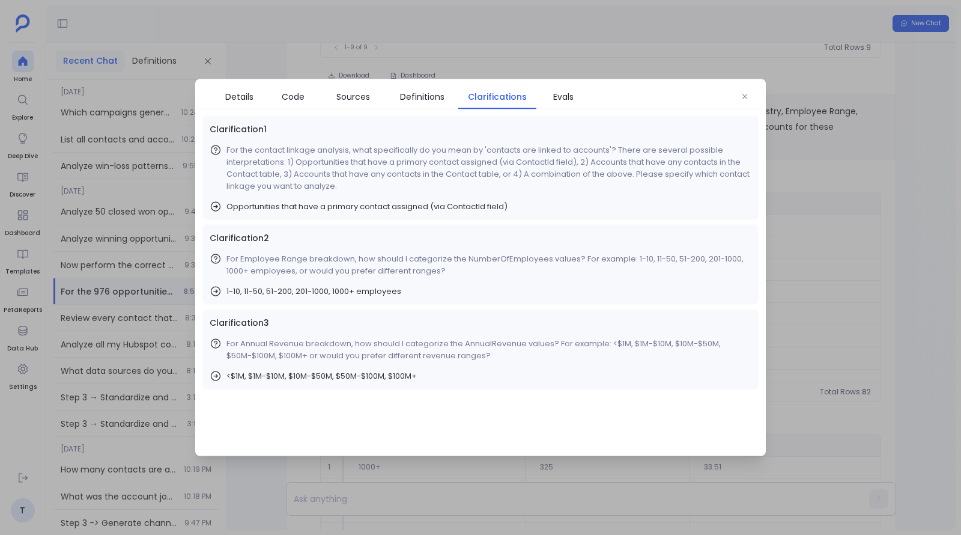
click at [360, 63] on div at bounding box center [480, 267] width 961 height 535
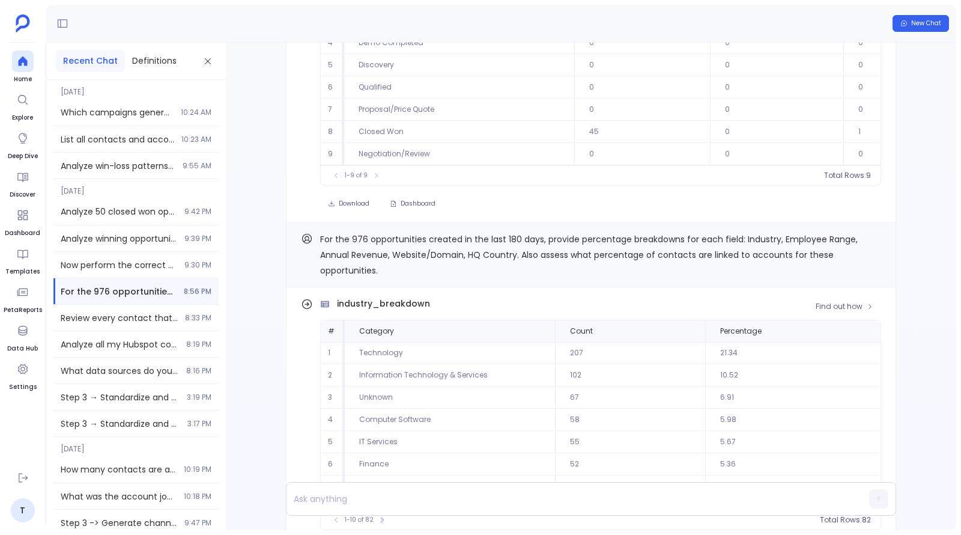
scroll to position [29, 0]
click at [851, 309] on span "Find out how" at bounding box center [839, 307] width 47 height 10
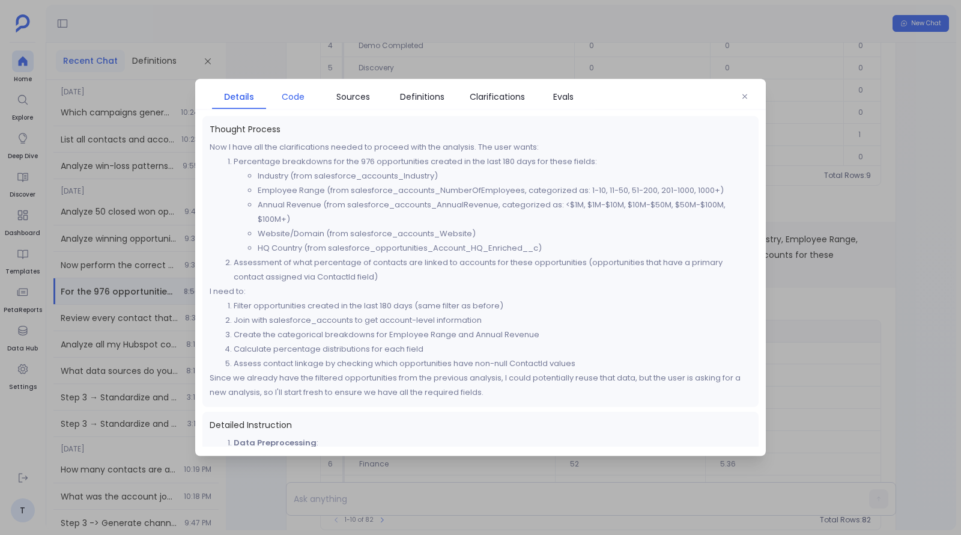
click at [292, 91] on span "Code" at bounding box center [293, 96] width 23 height 13
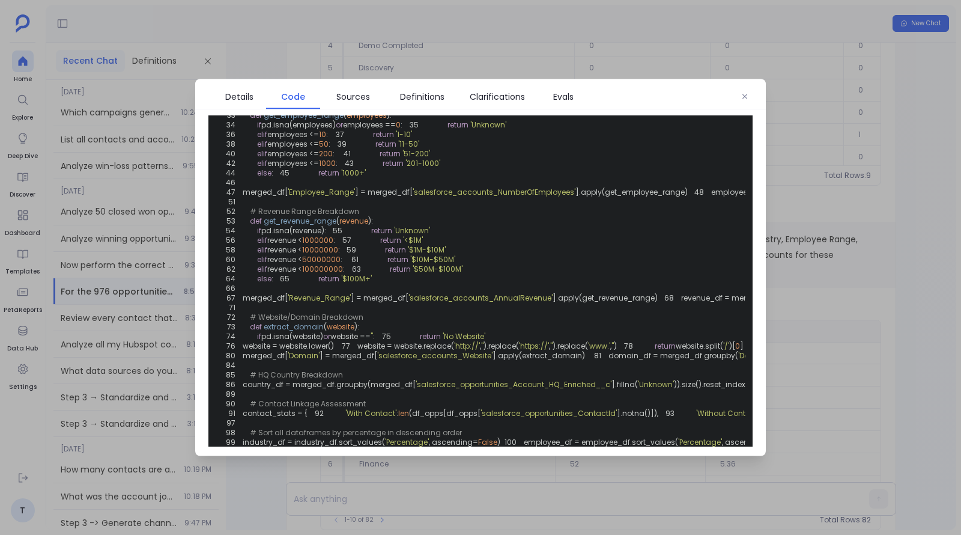
scroll to position [0, 0]
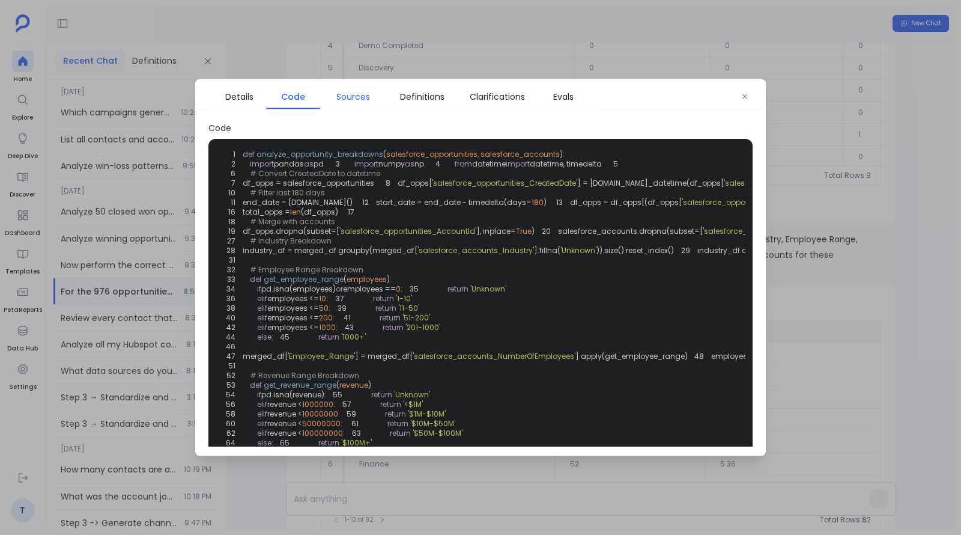
click at [359, 96] on span "Sources" at bounding box center [353, 96] width 34 height 13
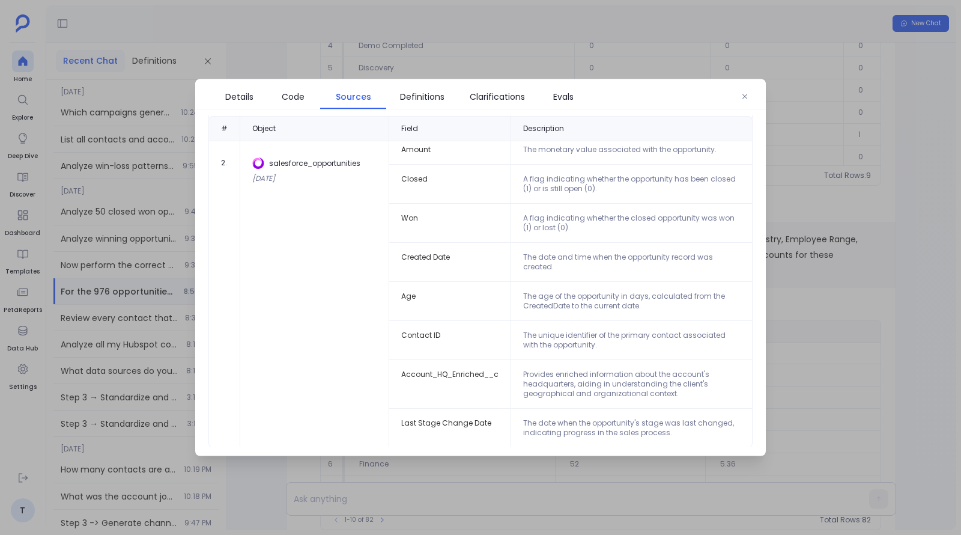
scroll to position [312, 0]
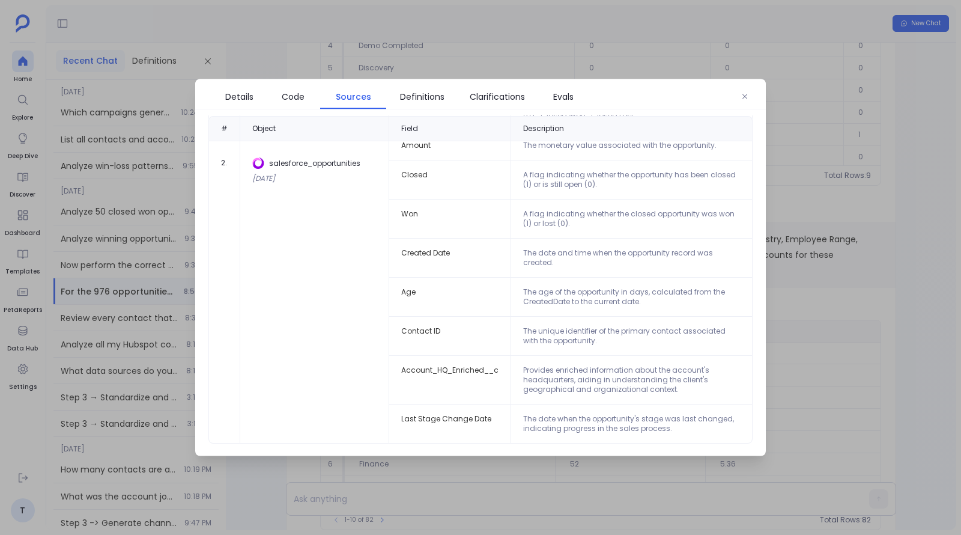
click at [449, 370] on td "Account_HQ_Enriched__c" at bounding box center [450, 380] width 122 height 49
click at [924, 257] on div at bounding box center [480, 267] width 961 height 535
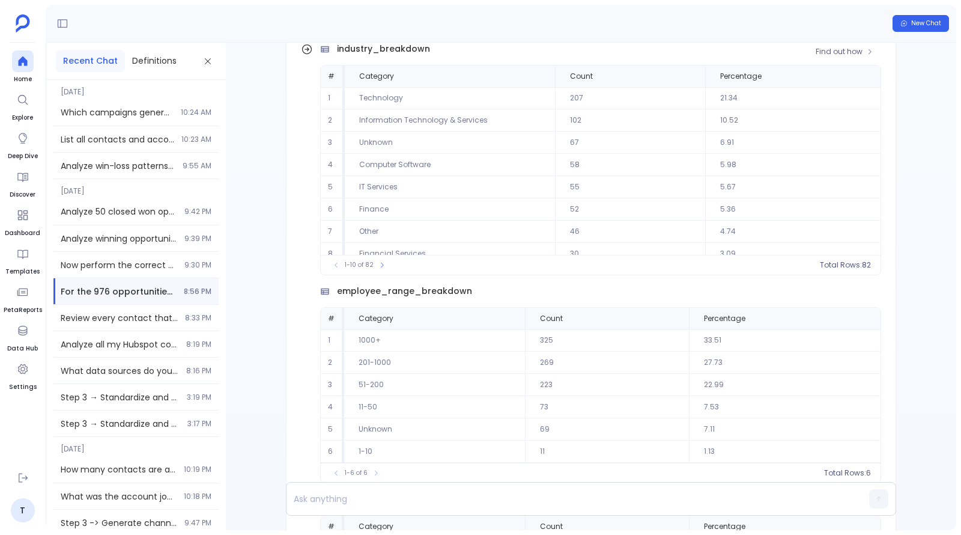
scroll to position [-1296, 0]
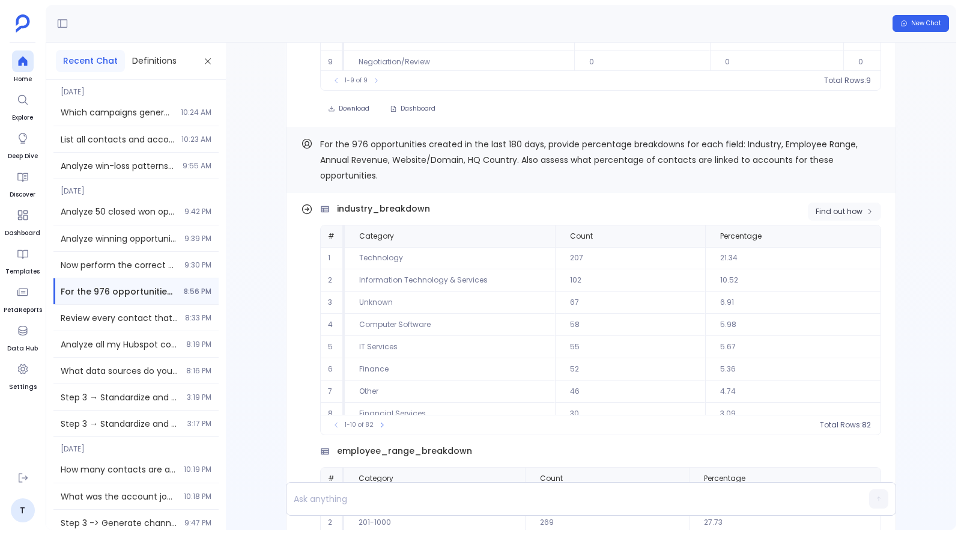
click at [848, 216] on span "Find out how" at bounding box center [839, 212] width 47 height 10
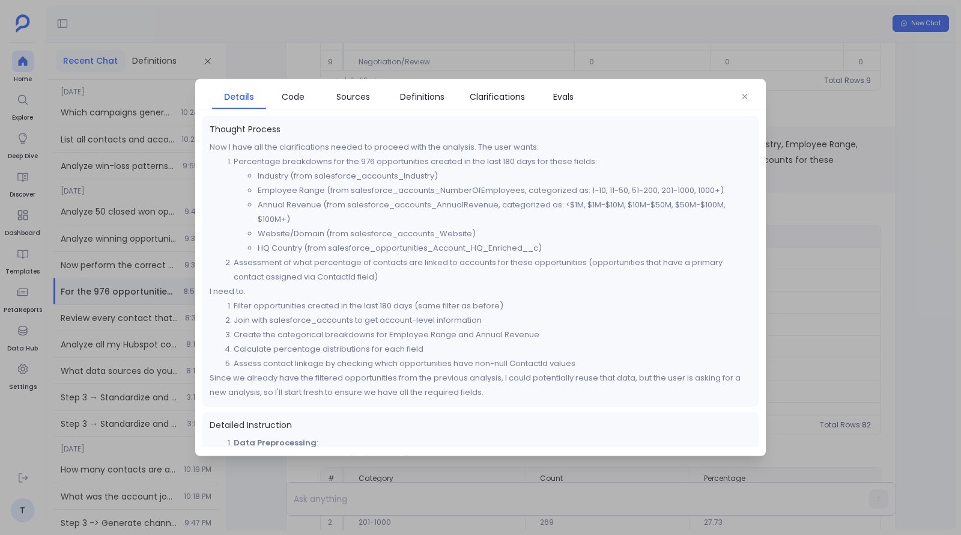
click at [418, 248] on li "HQ Country (from salesforce_opportunities_Account_HQ_Enriched__c)" at bounding box center [505, 248] width 494 height 14
click at [761, 219] on div "Thought Process Now I have all the clarifications needed to proceed with the an…" at bounding box center [480, 281] width 571 height 330
click at [842, 176] on div at bounding box center [480, 267] width 961 height 535
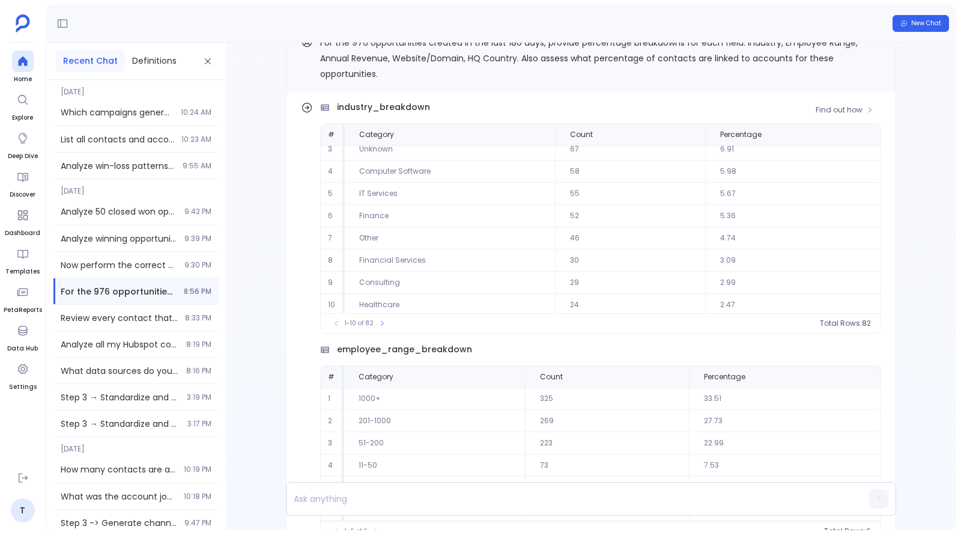
scroll to position [0, 0]
click at [813, 119] on button "Find out how" at bounding box center [844, 110] width 73 height 18
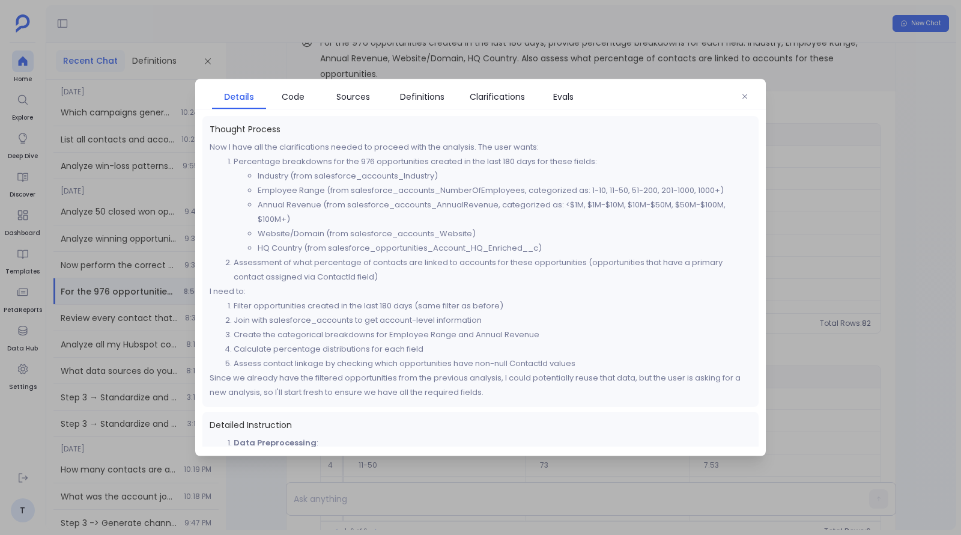
click at [330, 246] on li "HQ Country (from salesforce_opportunities_Account_HQ_Enriched__c)" at bounding box center [505, 248] width 494 height 14
copy li "salesforce_opportunities_Account_HQ_Enriched__c"
click at [400, 42] on div at bounding box center [480, 267] width 961 height 535
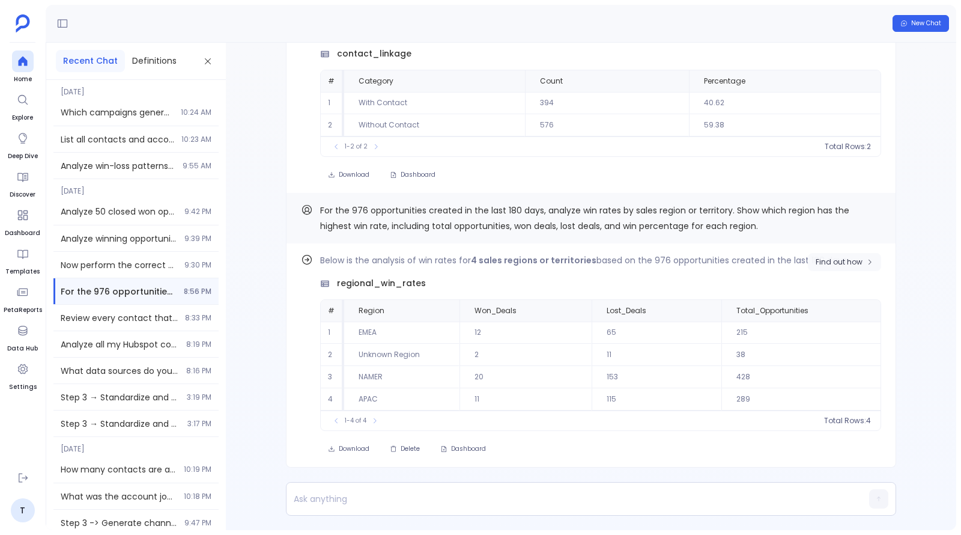
click at [854, 259] on span "Find out how" at bounding box center [839, 262] width 47 height 10
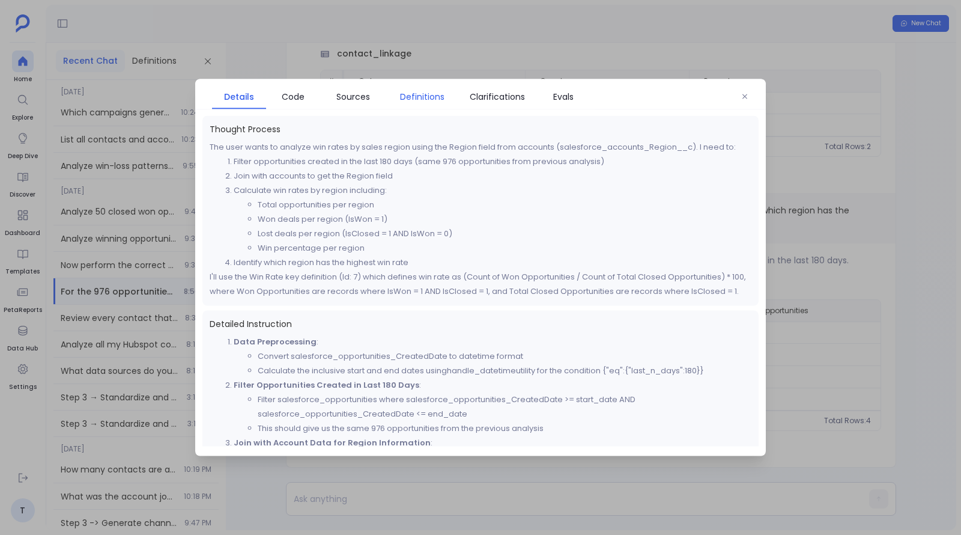
click at [408, 99] on span "Definitions" at bounding box center [422, 96] width 44 height 13
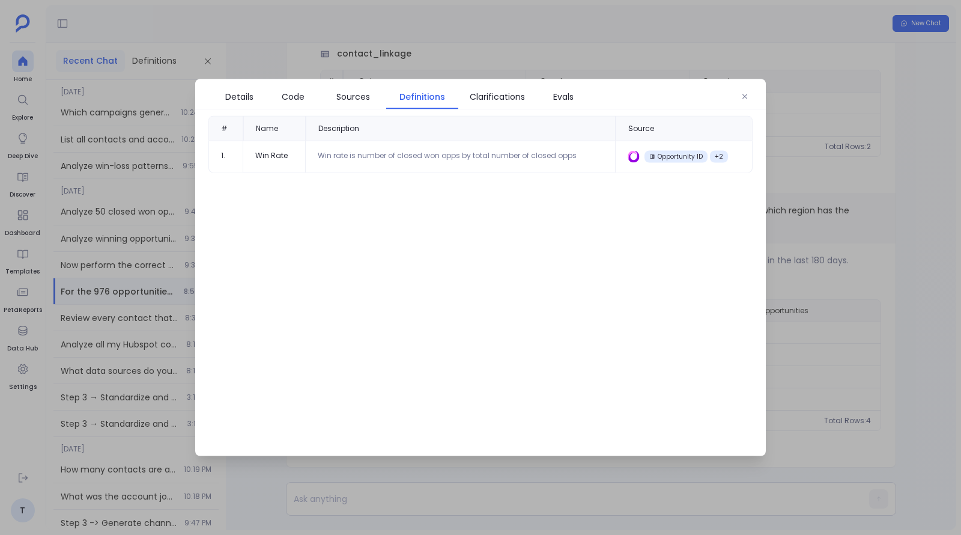
click at [928, 220] on div at bounding box center [480, 267] width 961 height 535
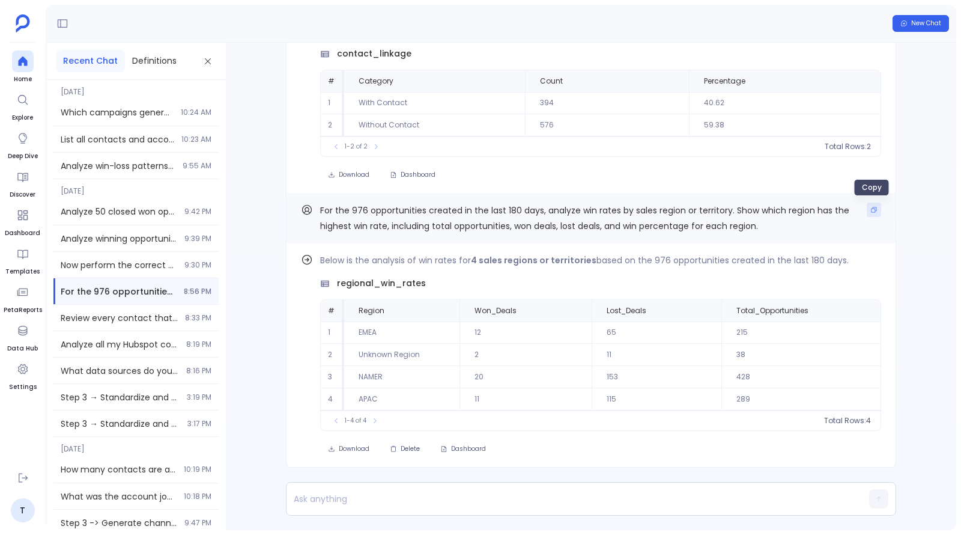
click at [875, 207] on icon "Copy" at bounding box center [873, 209] width 7 height 7
click at [824, 254] on button "Find out how" at bounding box center [844, 262] width 73 height 18
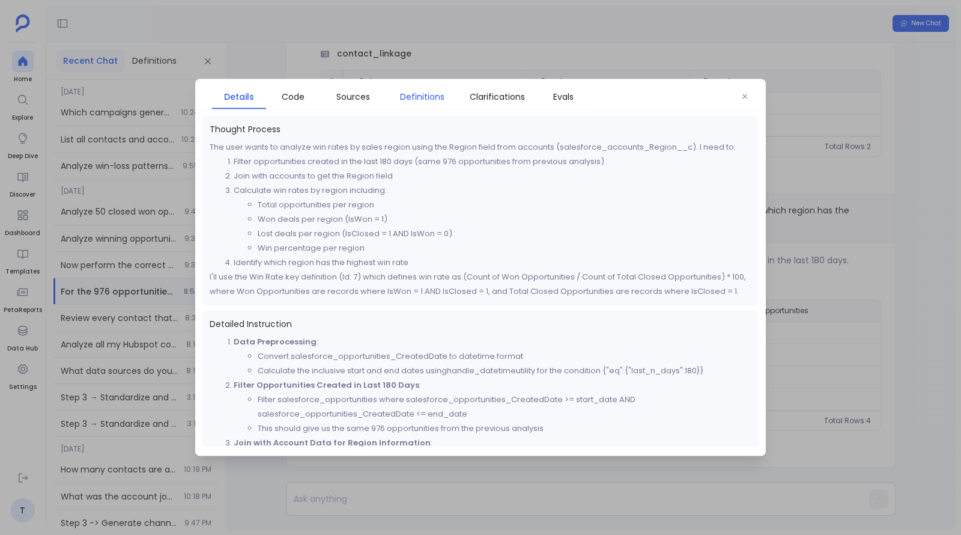
click at [406, 95] on span "Definitions" at bounding box center [422, 96] width 44 height 13
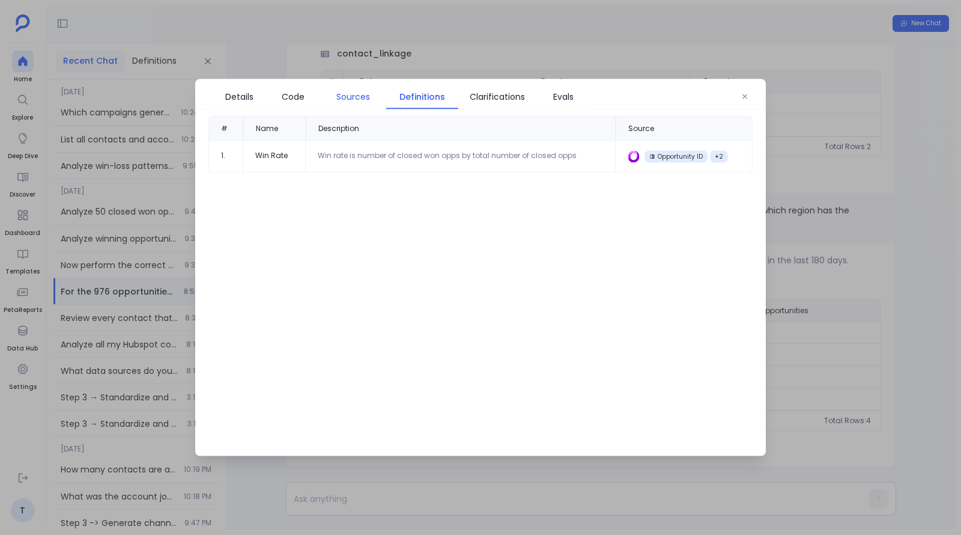
click at [353, 95] on span "Sources" at bounding box center [353, 96] width 34 height 13
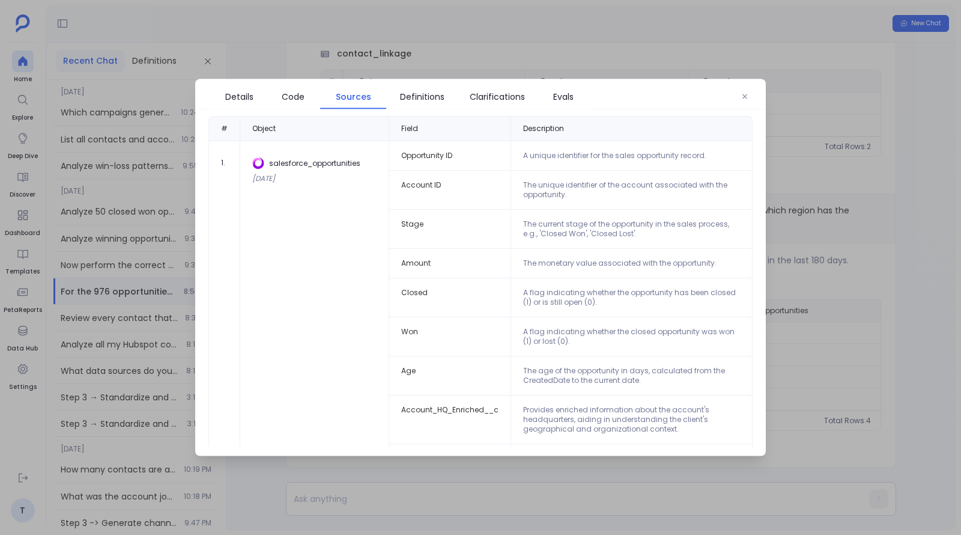
click at [835, 236] on div at bounding box center [480, 267] width 961 height 535
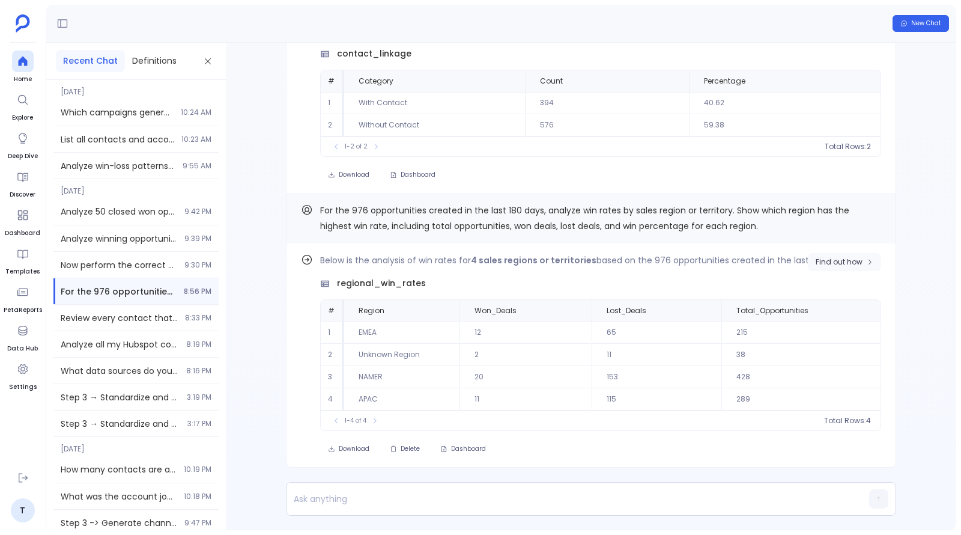
click at [828, 261] on span "Find out how" at bounding box center [839, 262] width 47 height 10
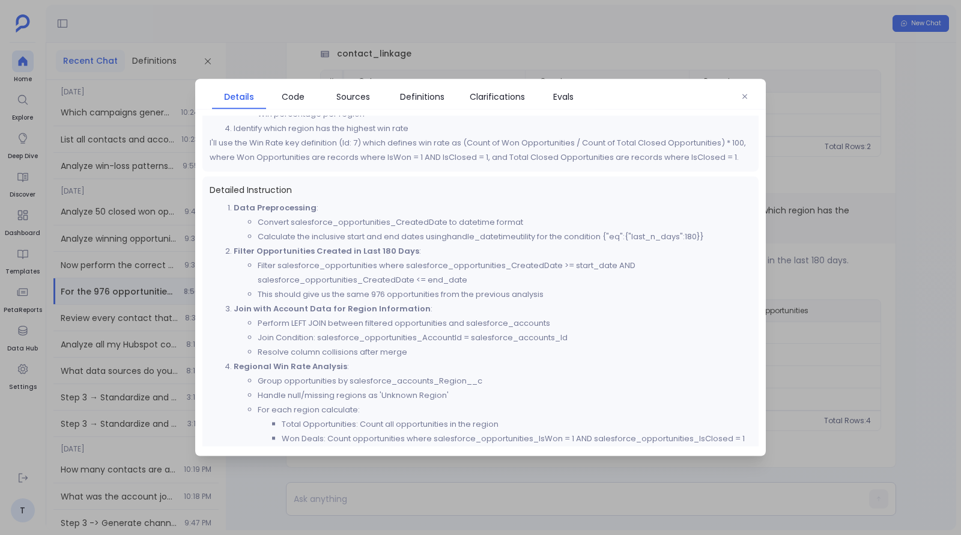
scroll to position [137, 0]
click at [424, 385] on li "Group opportunities by salesforce_accounts_Region__c" at bounding box center [505, 378] width 494 height 14
copy li "salesforce_accounts_Region__c"
click at [312, 35] on div at bounding box center [480, 267] width 961 height 535
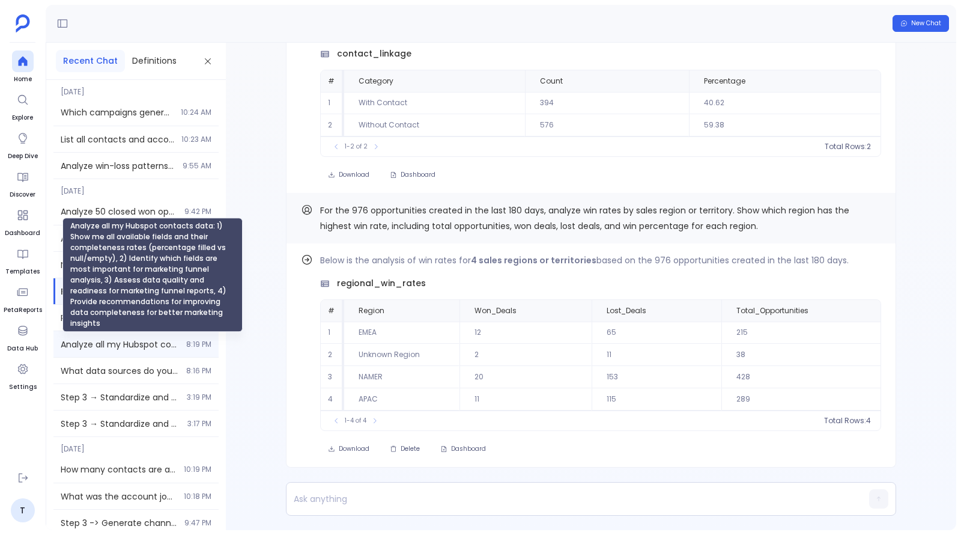
click at [133, 348] on span "Analyze all my Hubspot contacts data: 1) Show me all available fields and their…" at bounding box center [120, 344] width 118 height 12
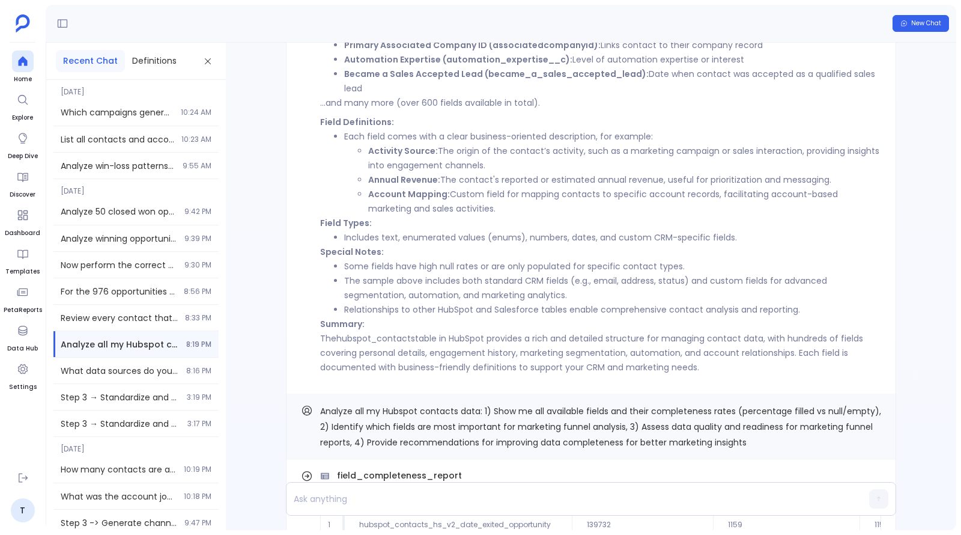
scroll to position [-137, 0]
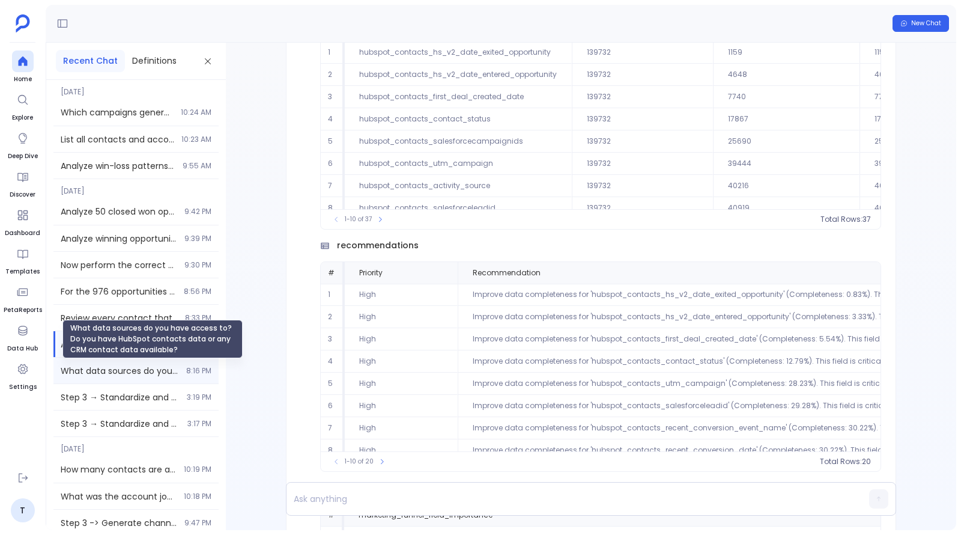
click at [102, 372] on span "What data sources do you have access to? Do you have HubSpot contacts data or a…" at bounding box center [120, 371] width 118 height 12
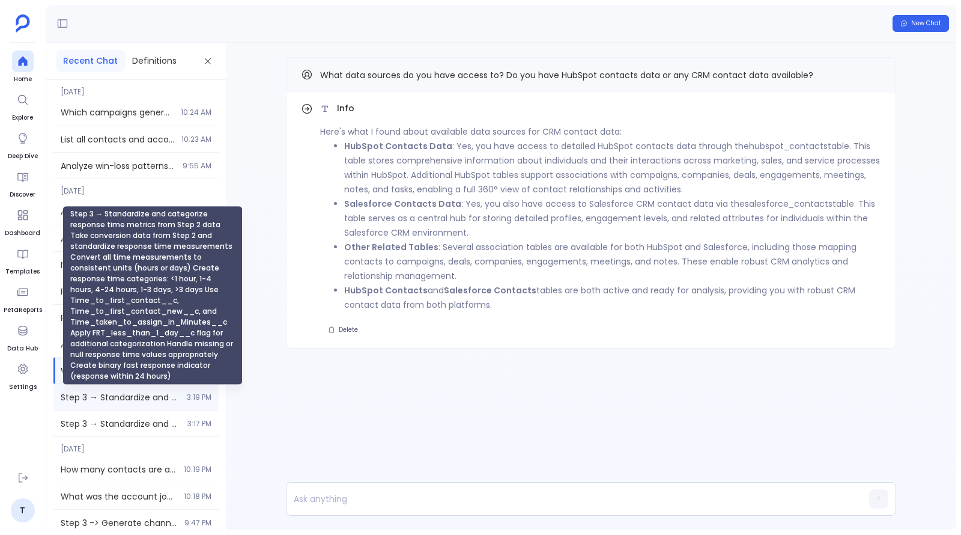
click at [110, 398] on span "Step 3 → Standardize and categorize response time metrics from Step 2 data Take…" at bounding box center [120, 397] width 119 height 12
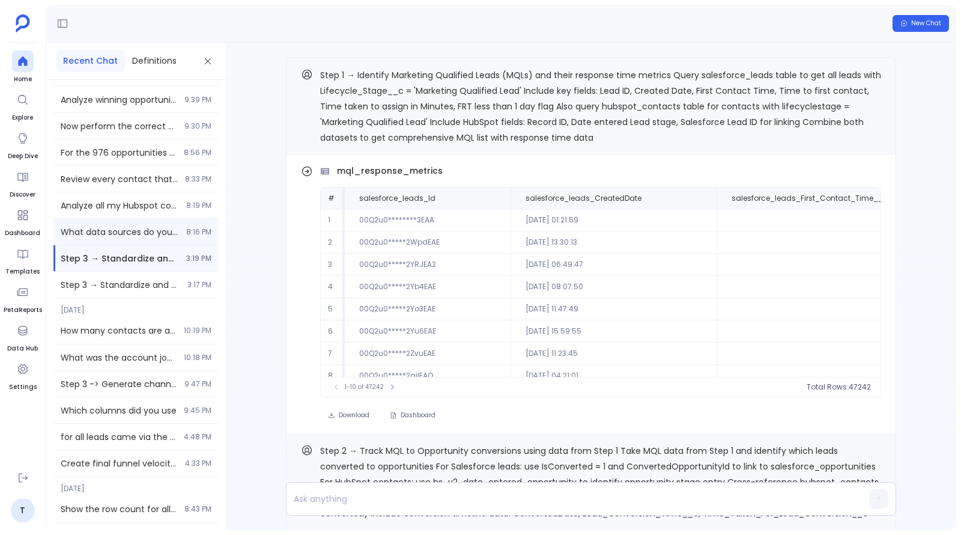
scroll to position [142, 0]
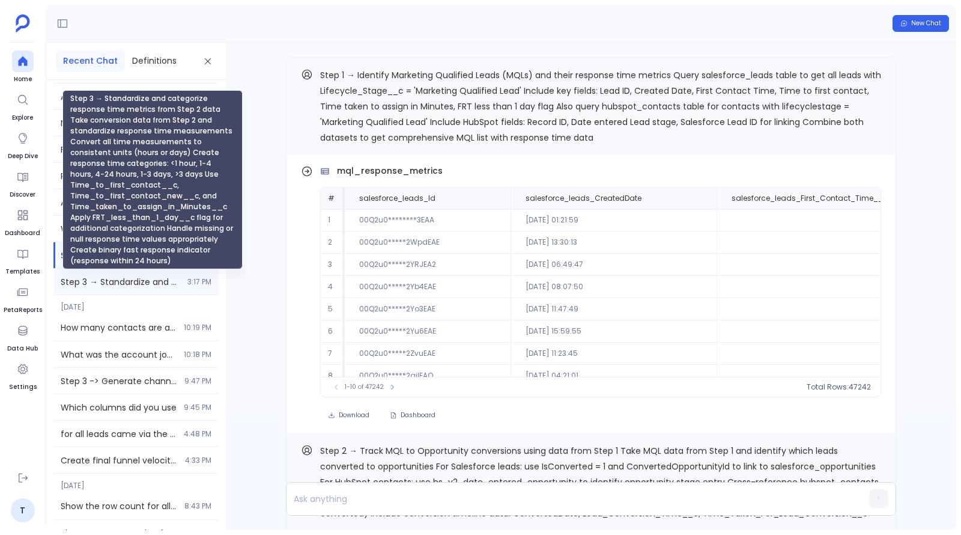
click at [163, 276] on span "Step 3 → Standardize and categorize response time metrics from Step 2 data Take…" at bounding box center [121, 282] width 120 height 12
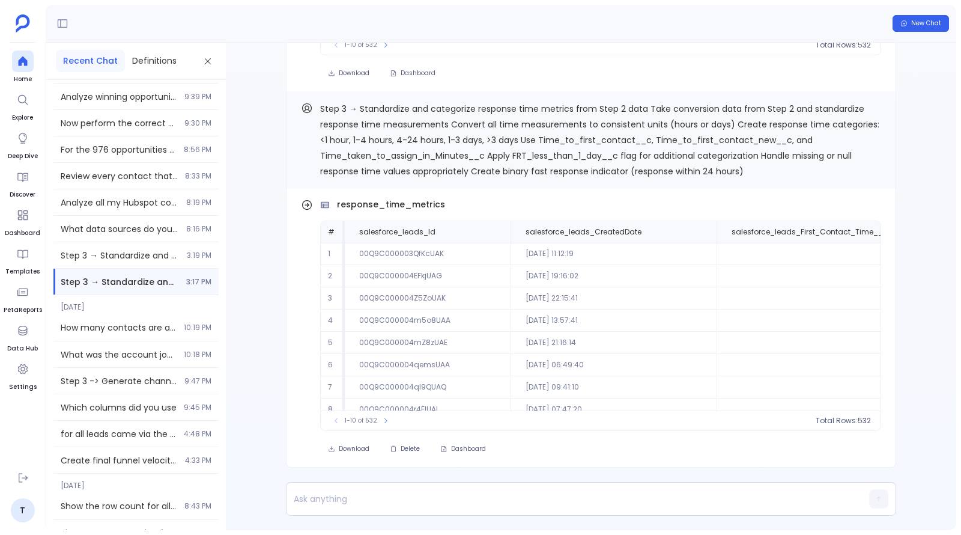
scroll to position [-1074, 0]
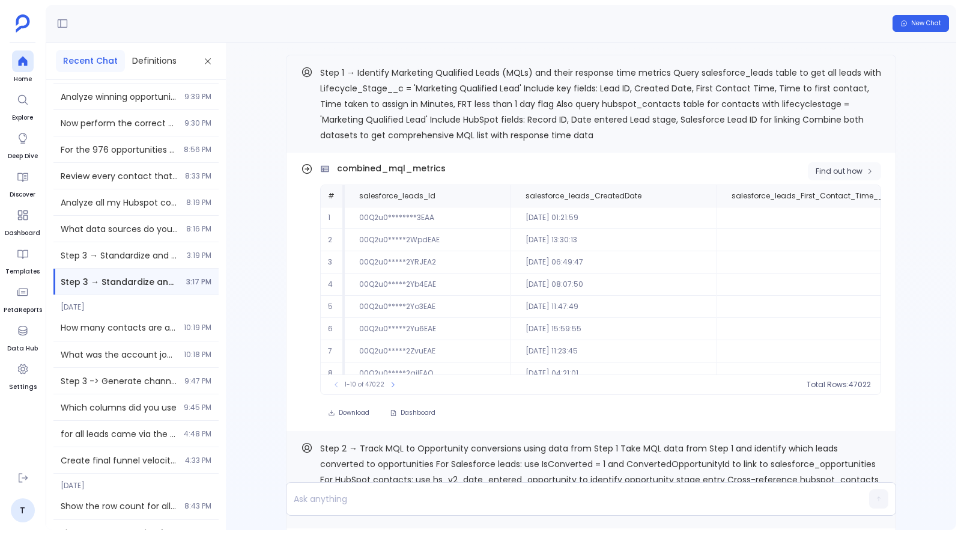
click at [852, 174] on span "Find out how" at bounding box center [839, 171] width 47 height 10
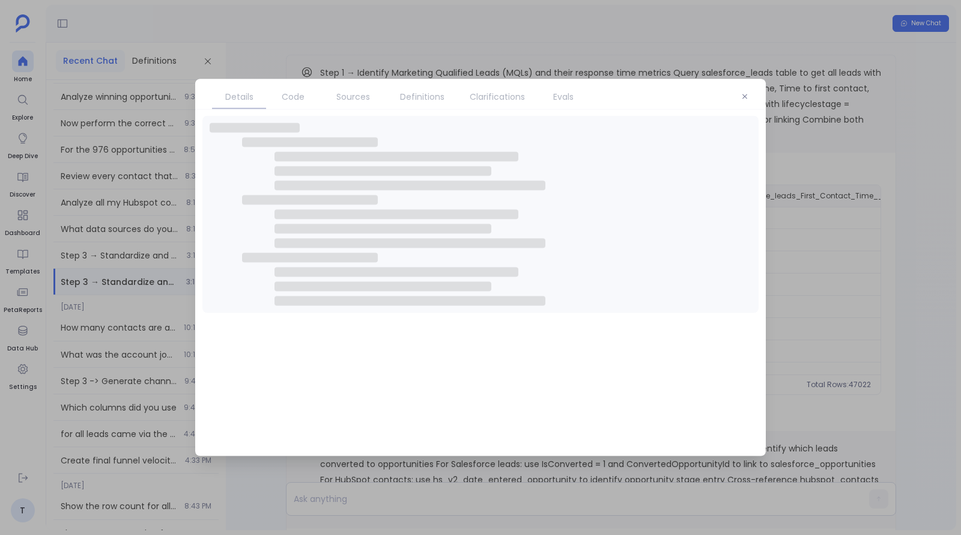
click at [421, 96] on span "Definitions" at bounding box center [422, 96] width 44 height 13
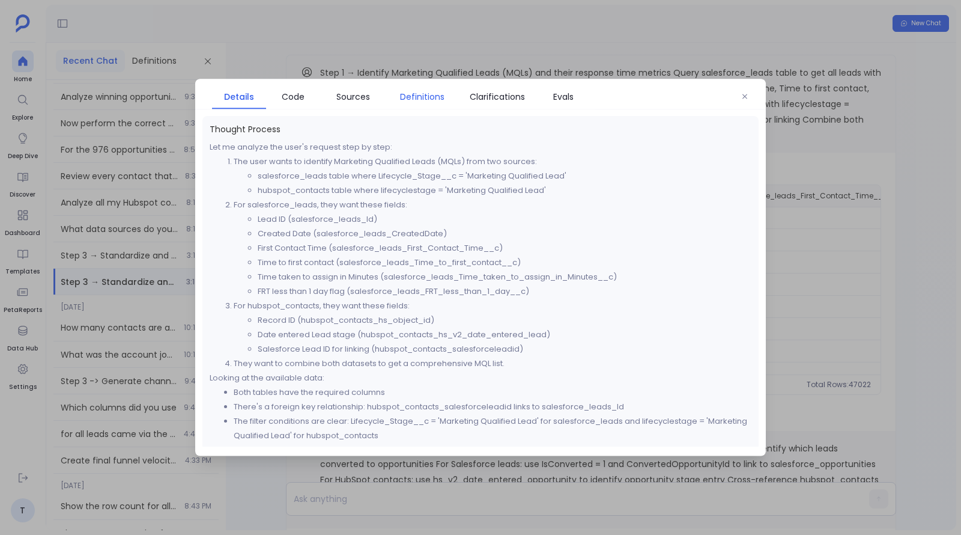
click at [421, 96] on span "Definitions" at bounding box center [422, 96] width 44 height 13
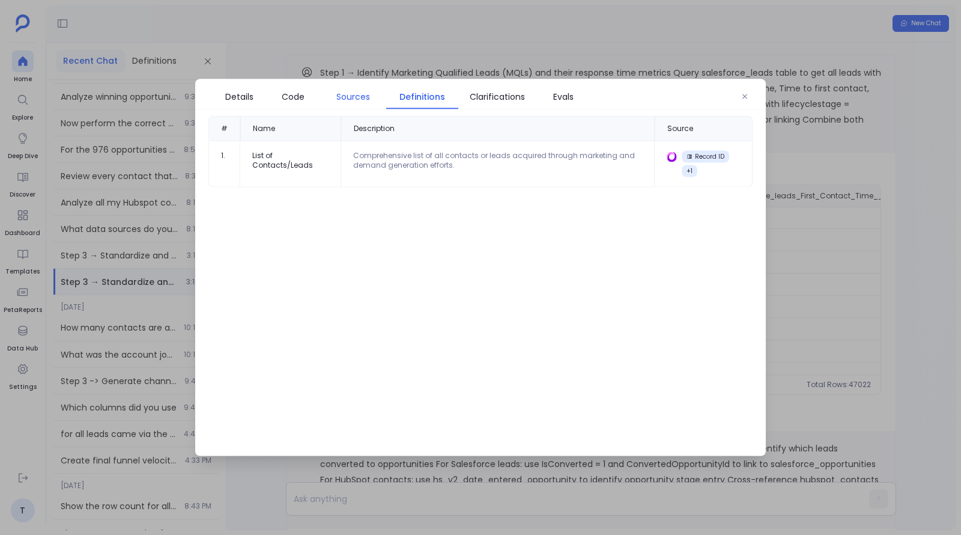
click at [342, 106] on link "Sources" at bounding box center [353, 96] width 66 height 25
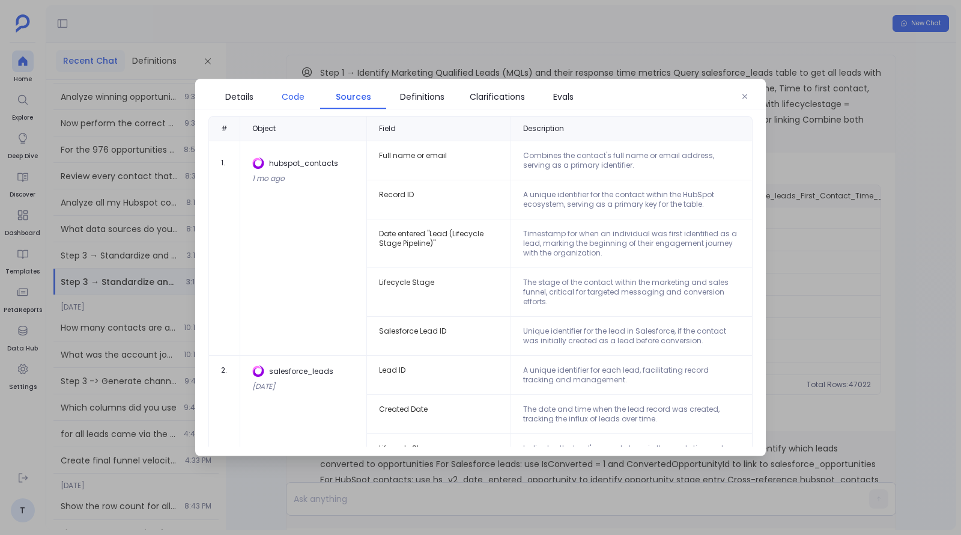
click at [295, 106] on link "Code" at bounding box center [293, 96] width 54 height 25
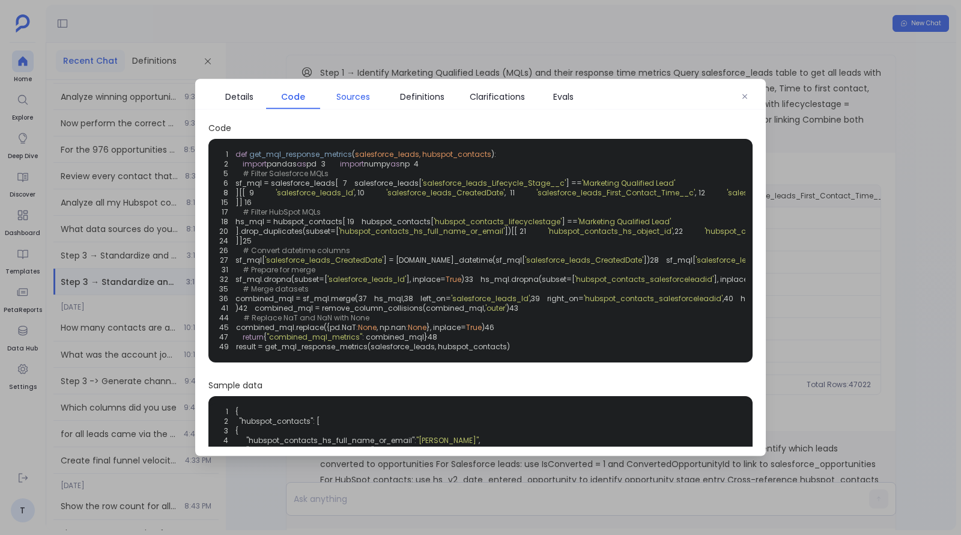
click at [342, 98] on span "Sources" at bounding box center [353, 96] width 34 height 13
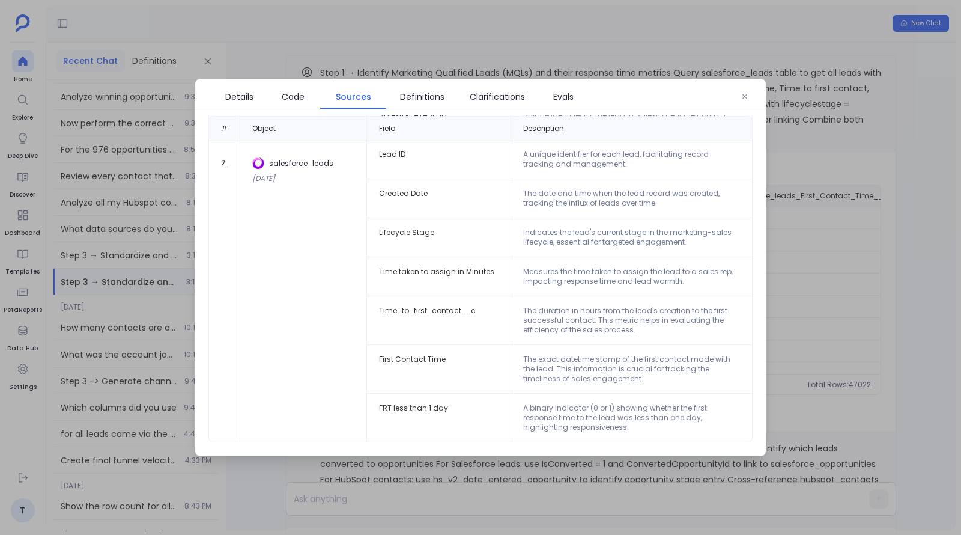
scroll to position [0, 0]
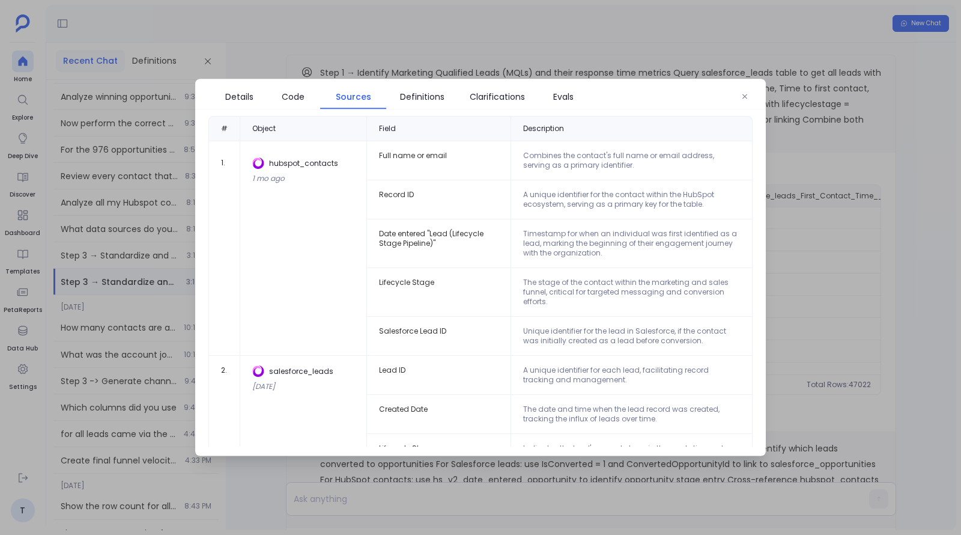
click at [807, 138] on div at bounding box center [480, 267] width 961 height 535
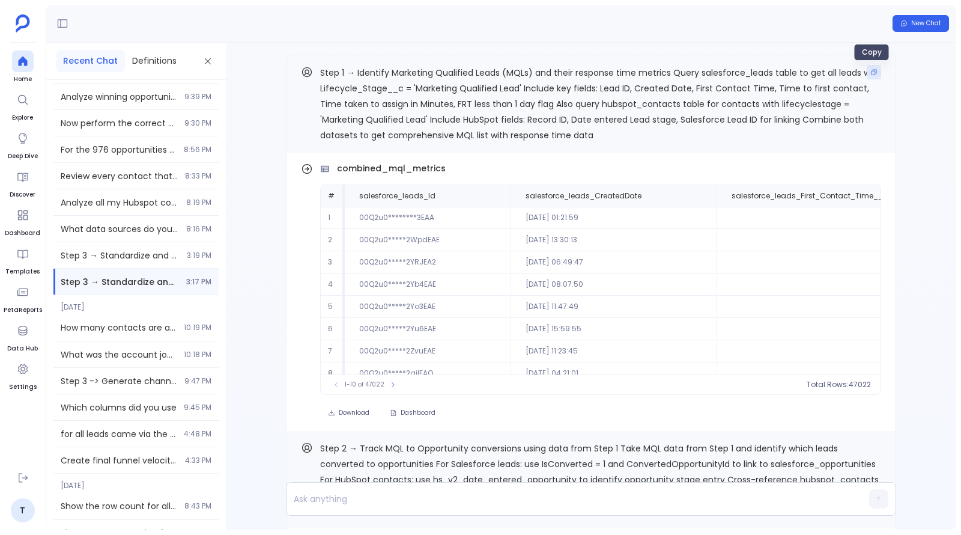
click at [872, 70] on button "Copy" at bounding box center [874, 72] width 14 height 14
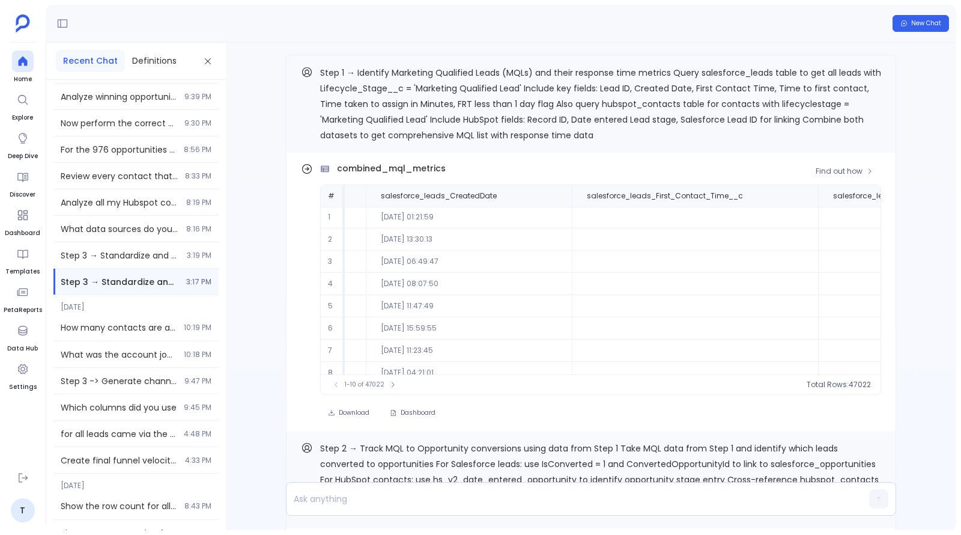
scroll to position [1, 0]
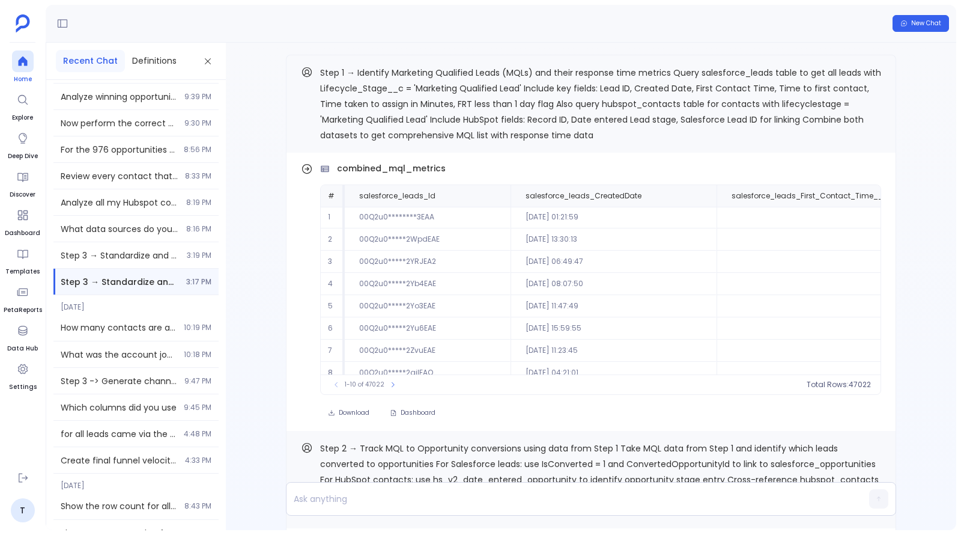
click at [25, 65] on icon at bounding box center [22, 61] width 9 height 10
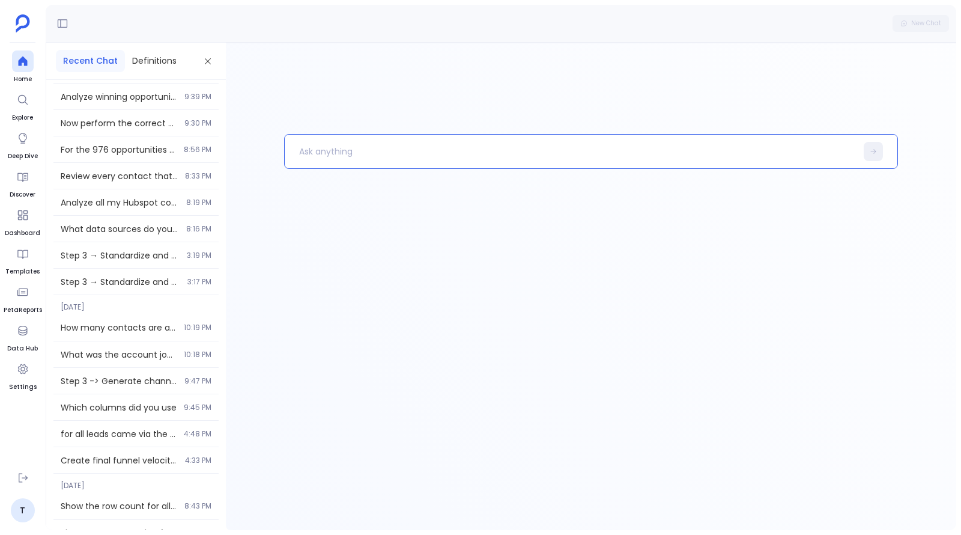
click at [424, 144] on p at bounding box center [570, 151] width 571 height 31
